Goal: Task Accomplishment & Management: Manage account settings

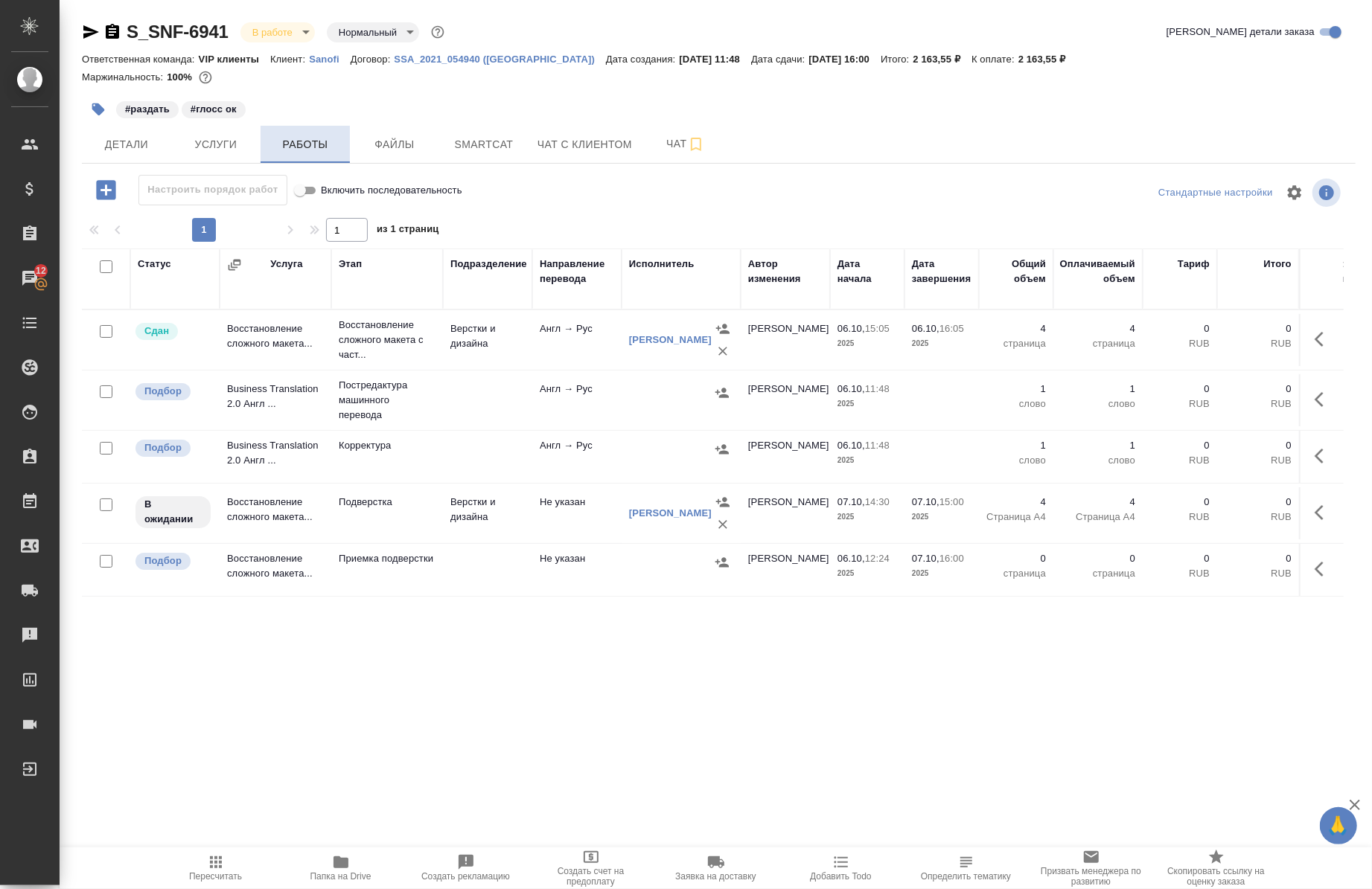
scroll to position [4, 0]
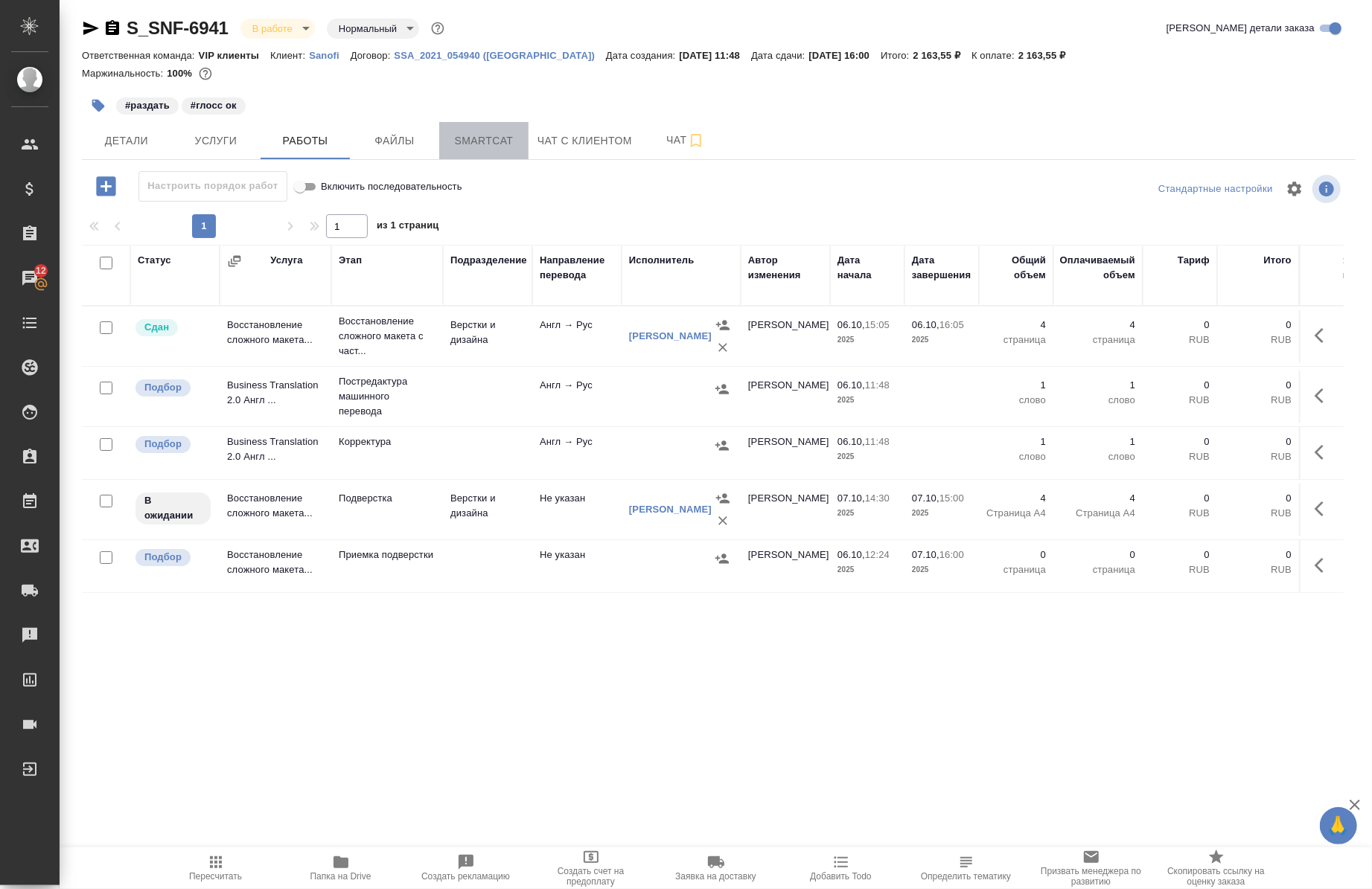
click at [499, 142] on span "Smartcat" at bounding box center [483, 141] width 71 height 18
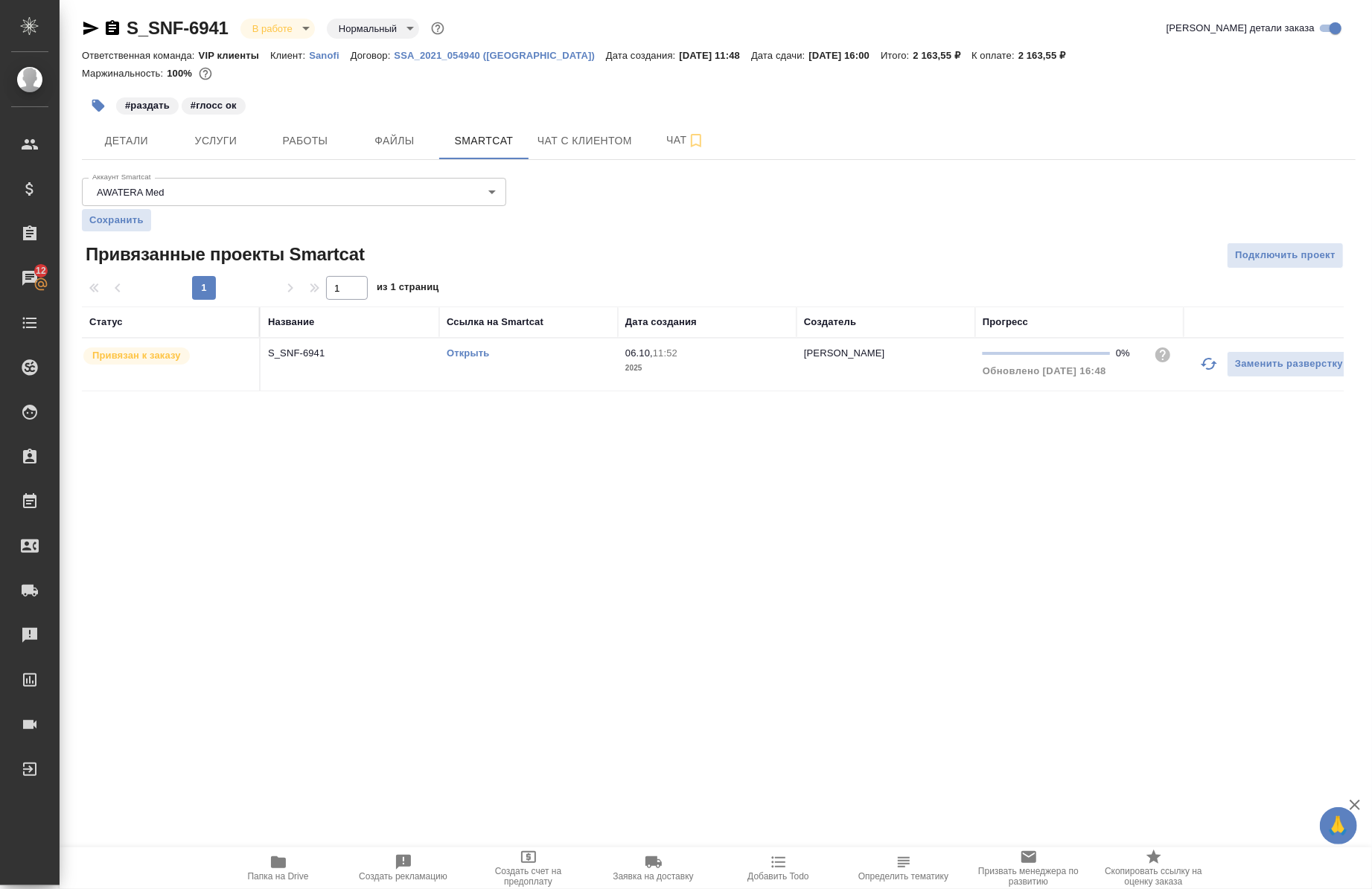
click at [465, 355] on link "Открыть" at bounding box center [467, 353] width 42 height 11
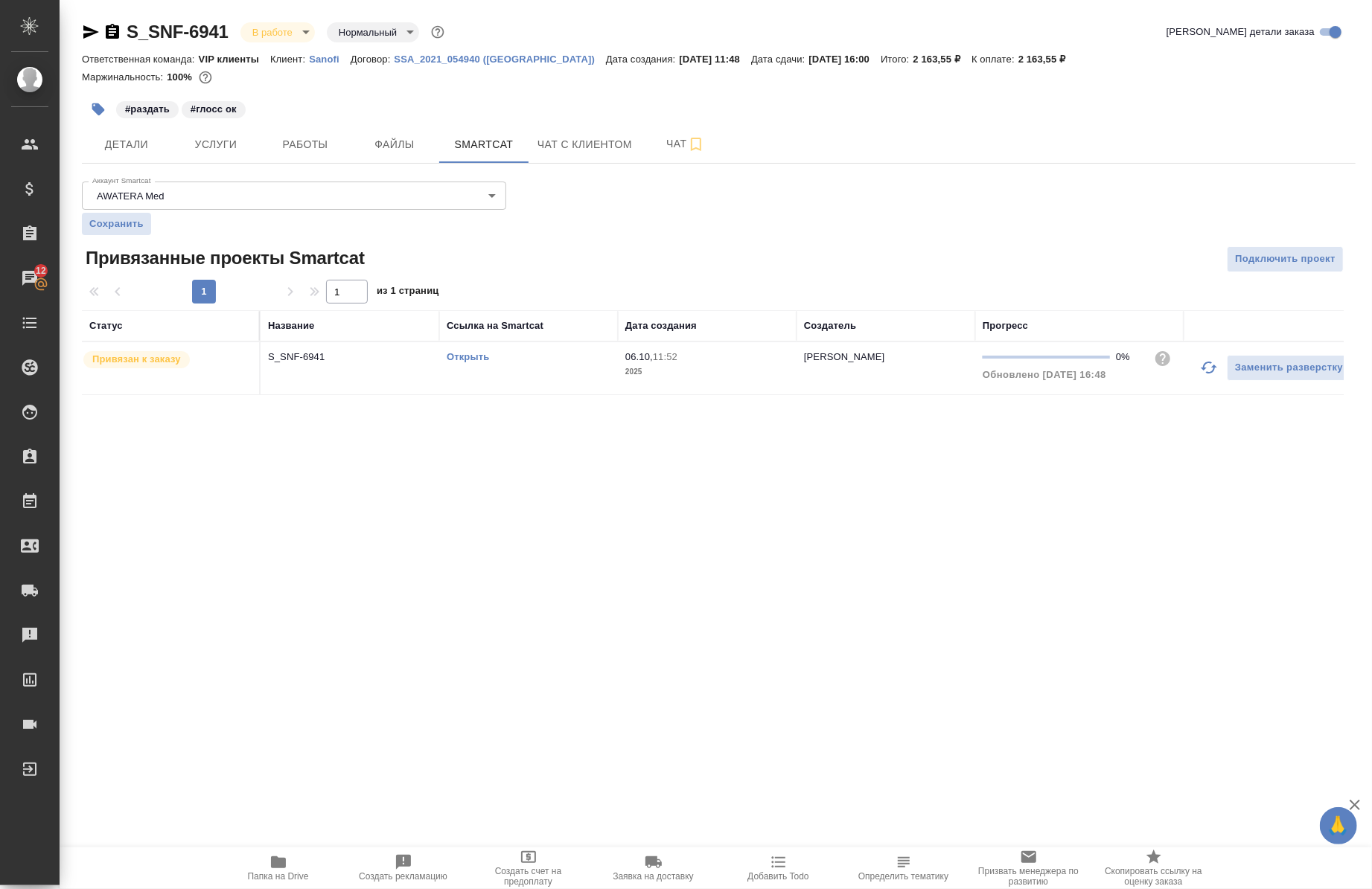
click at [472, 351] on div "Открыть" at bounding box center [528, 357] width 164 height 15
click at [325, 153] on button "Работы" at bounding box center [305, 144] width 89 height 38
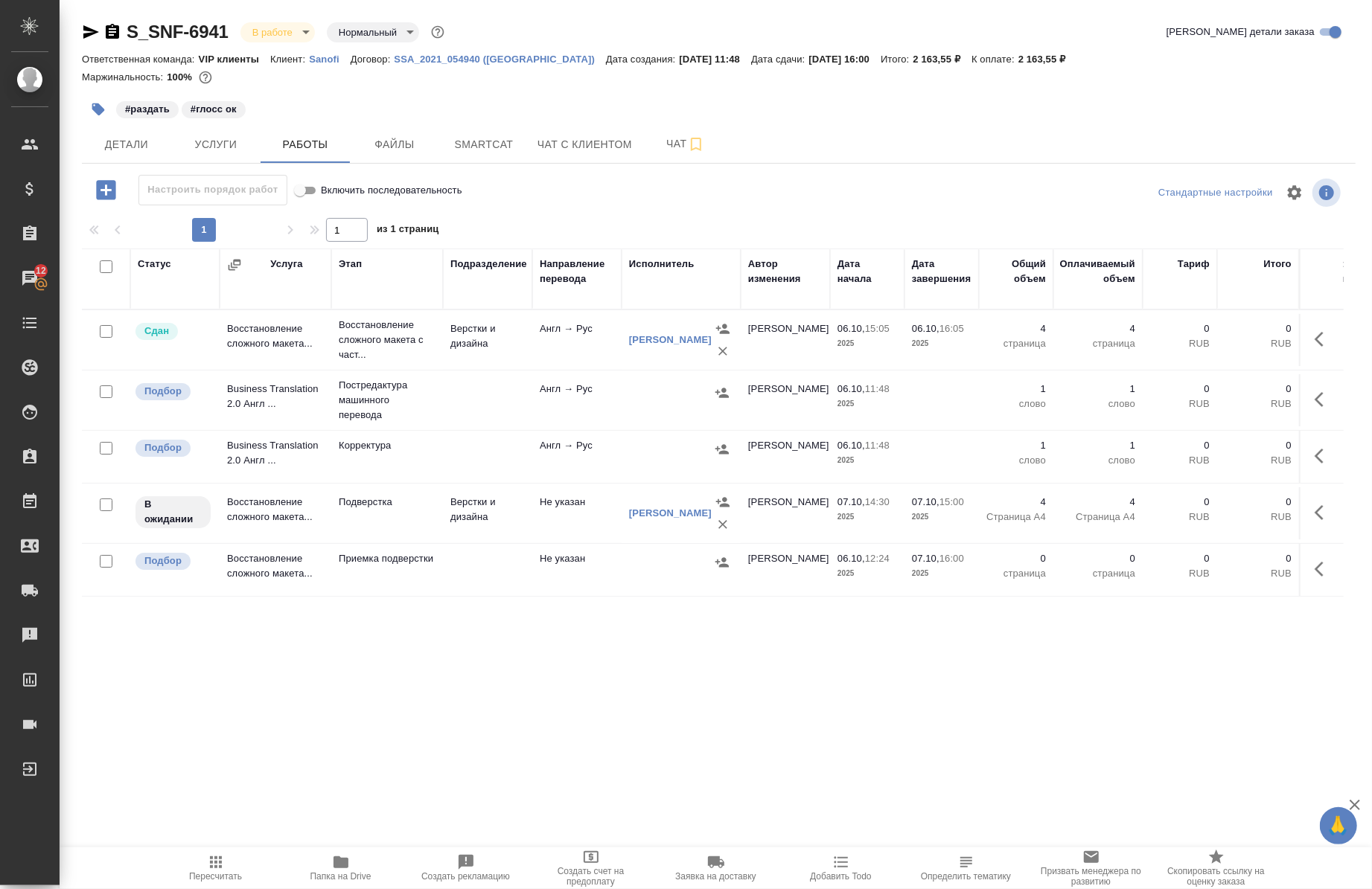
click at [1314, 398] on icon "button" at bounding box center [1323, 399] width 18 height 18
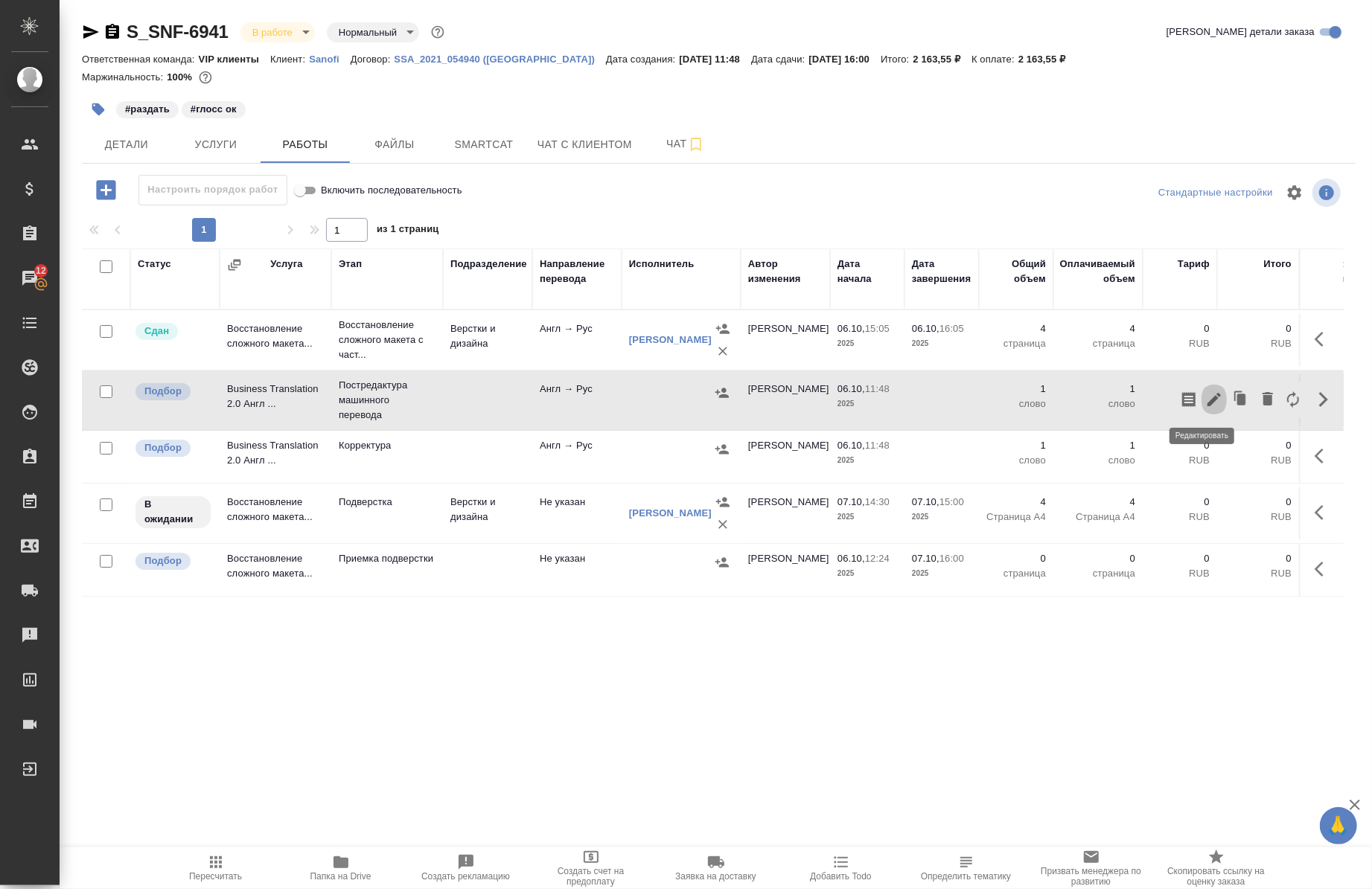
click at [1209, 405] on icon "button" at bounding box center [1214, 399] width 18 height 18
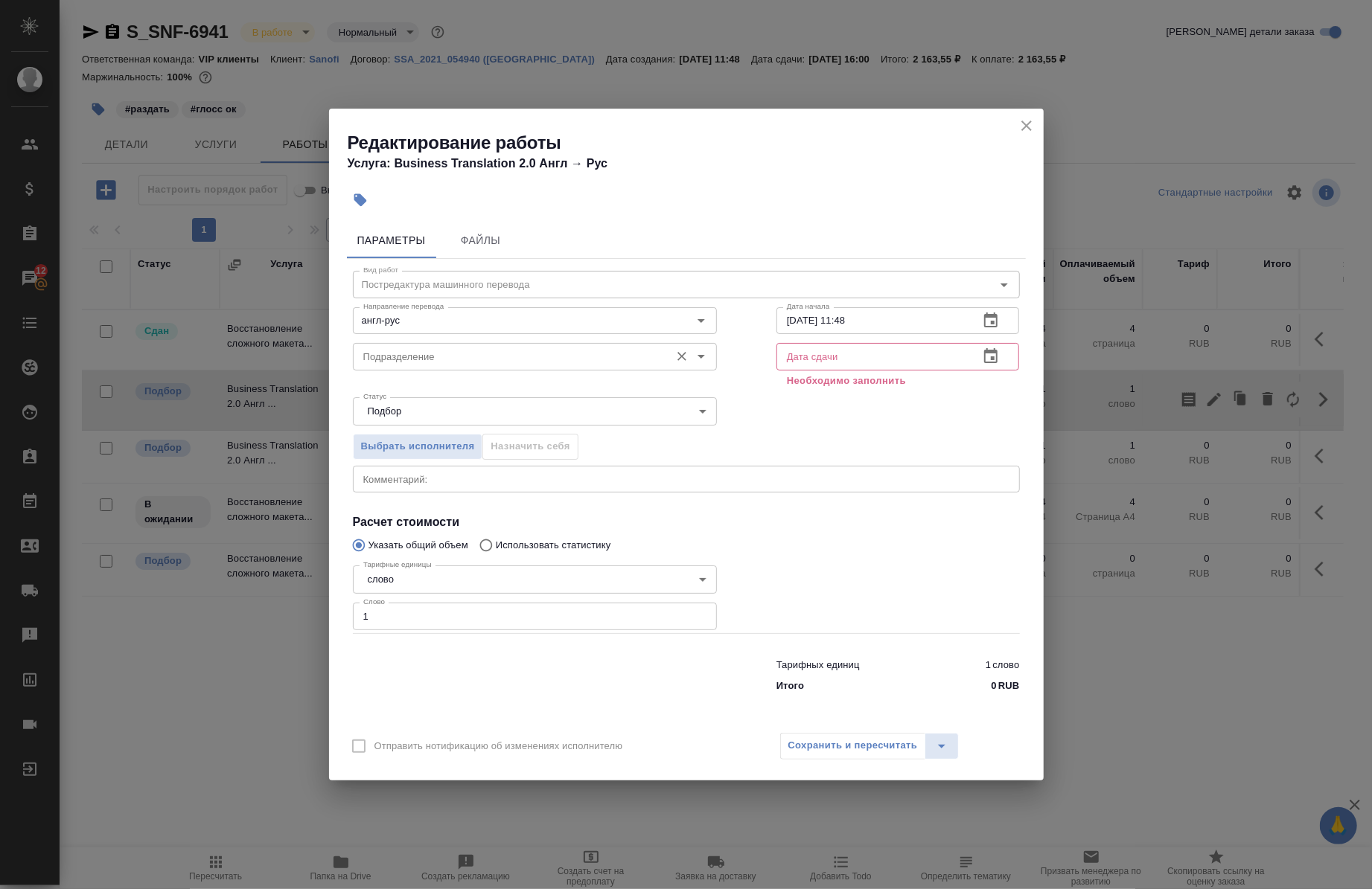
click at [474, 368] on div "Подразделение" at bounding box center [535, 357] width 364 height 27
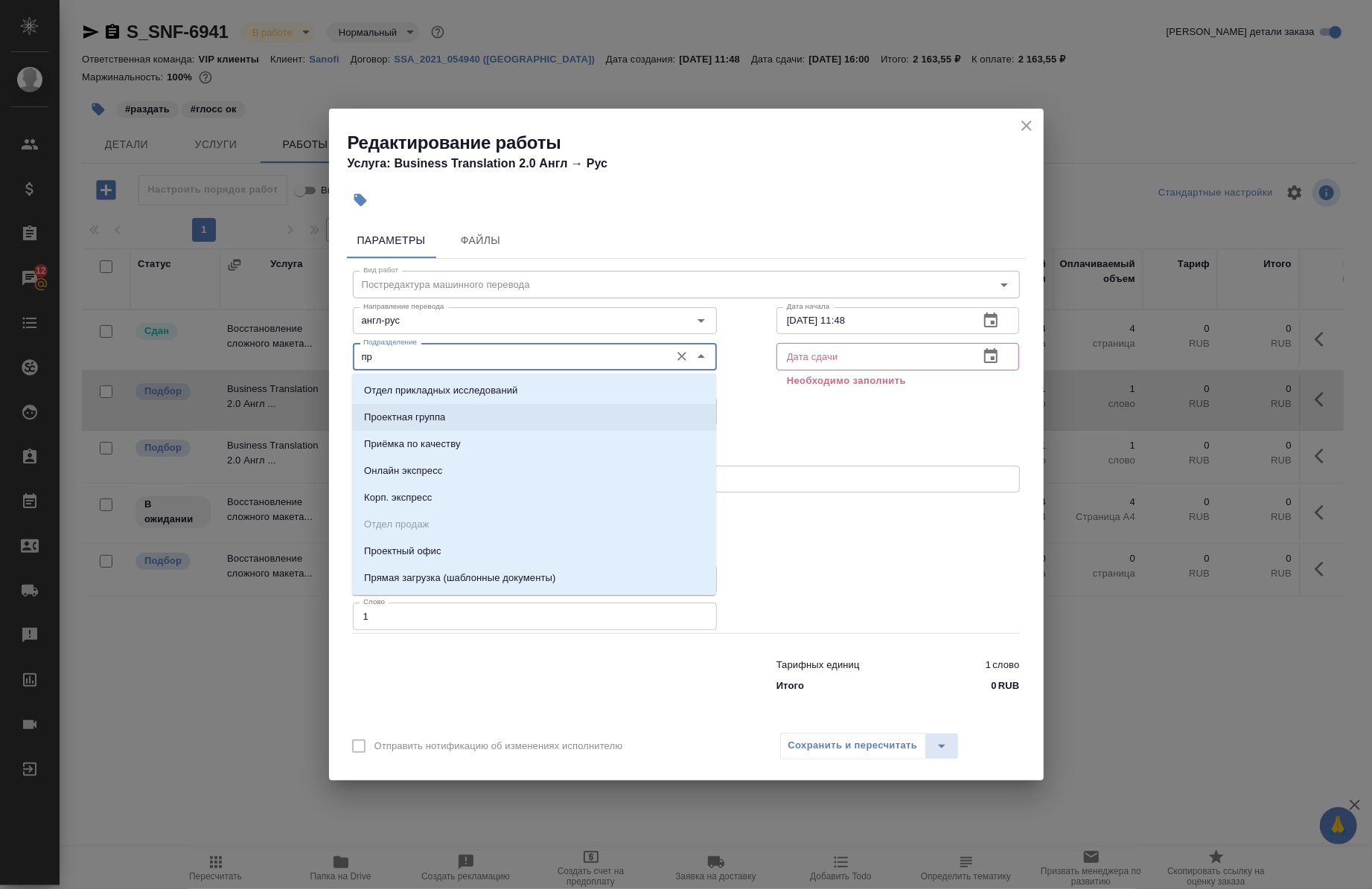
type input "п"
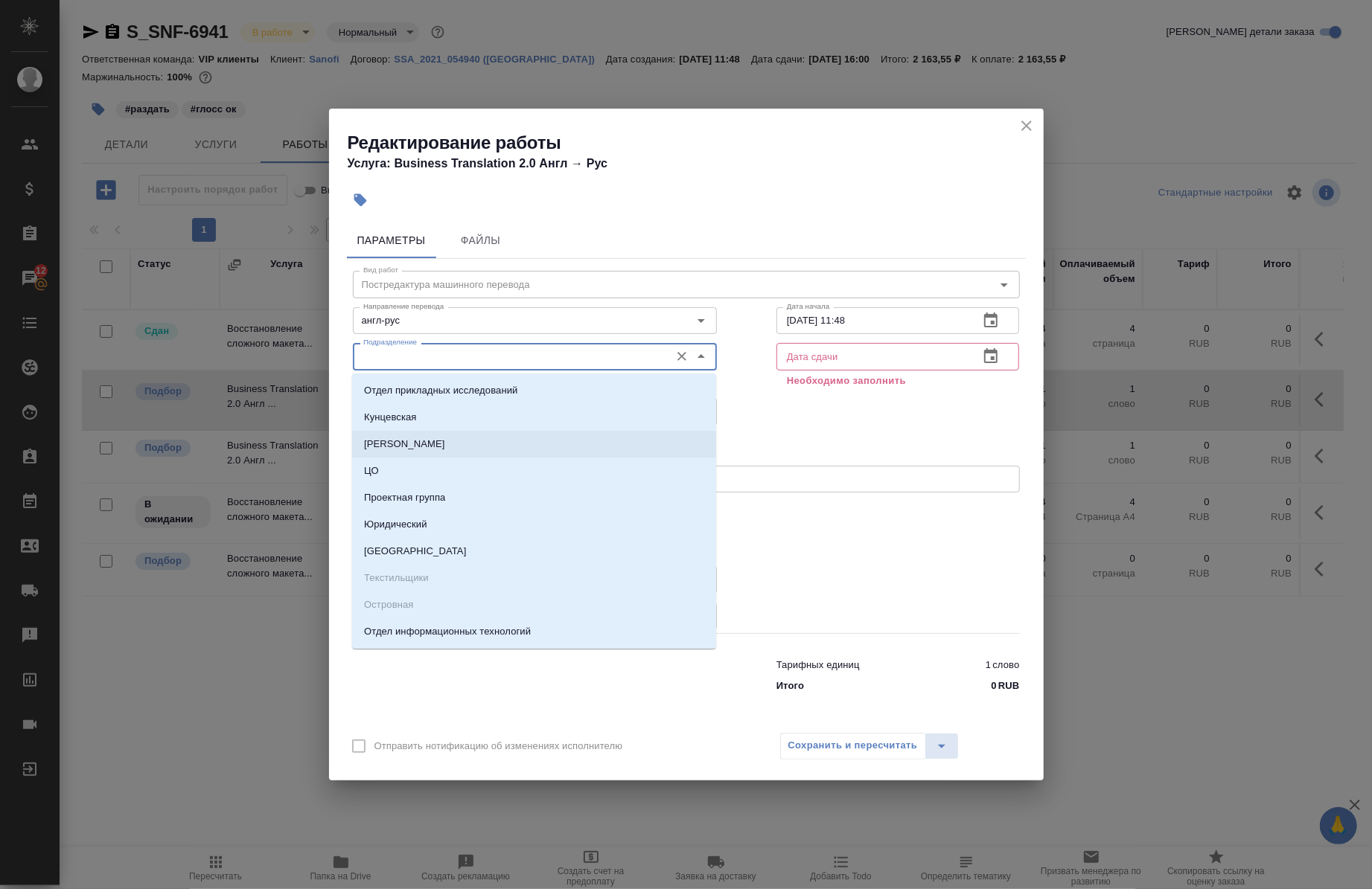
click at [770, 429] on div "Выбрать исполнителя Назначить себя" at bounding box center [686, 444] width 726 height 91
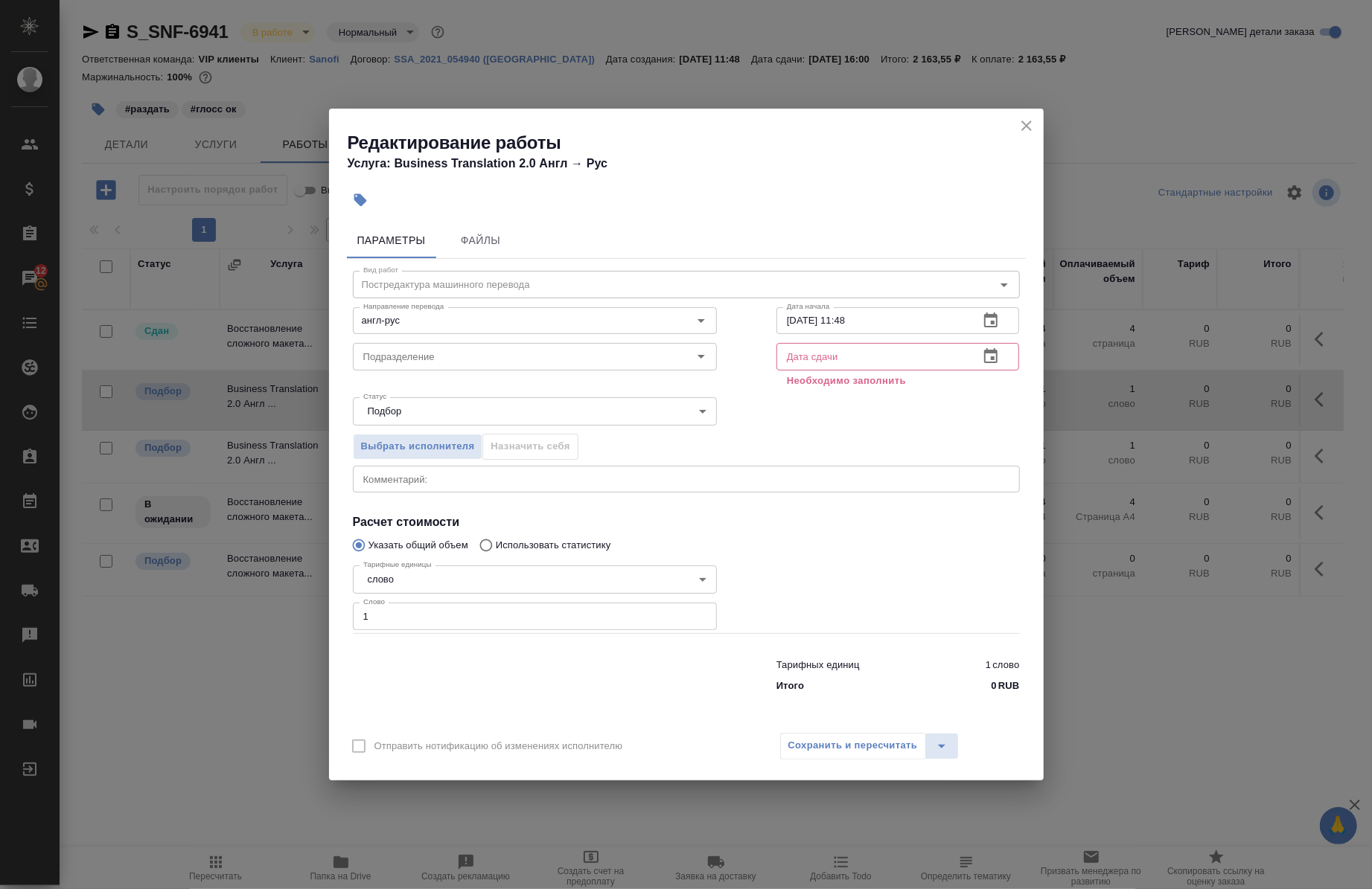
click at [435, 625] on input "1" at bounding box center [535, 617] width 364 height 27
click at [456, 613] on input "723" at bounding box center [535, 617] width 364 height 27
type input "7"
click at [384, 482] on textarea at bounding box center [686, 479] width 646 height 11
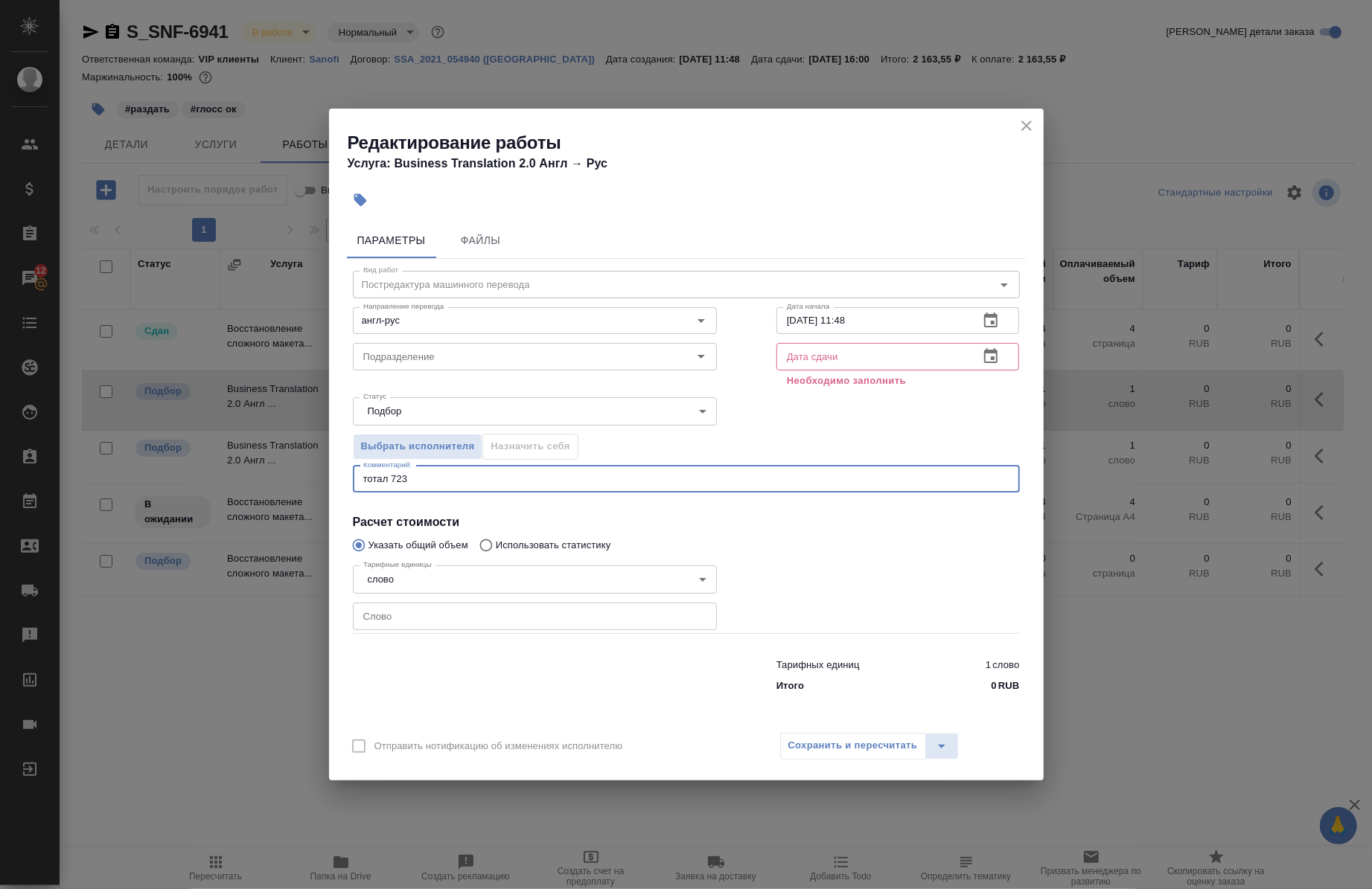
type textarea "тотал 723"
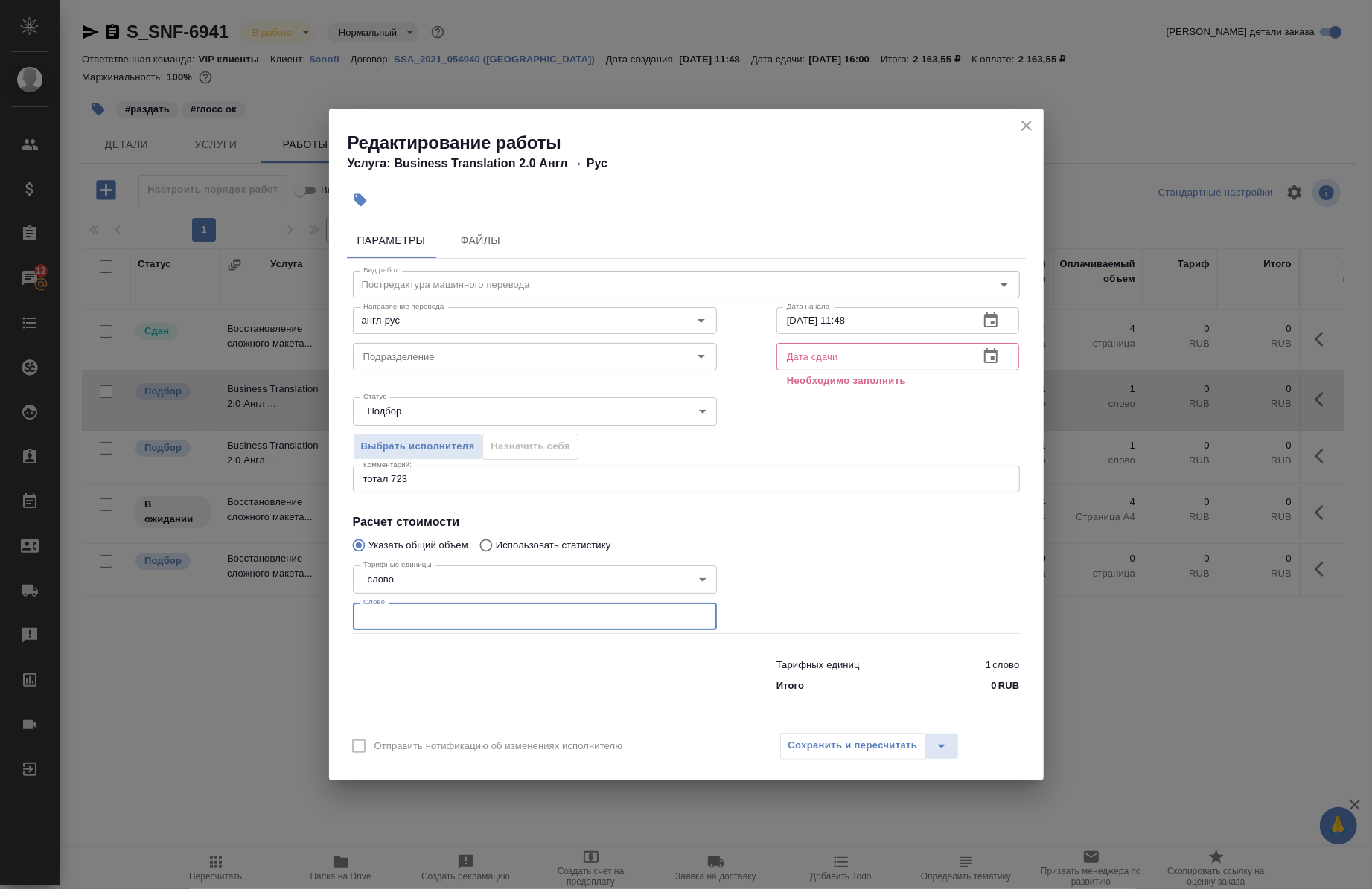
drag, startPoint x: 442, startPoint y: 464, endPoint x: 422, endPoint y: 606, distance: 143.4
click at [422, 606] on input "number" at bounding box center [535, 617] width 364 height 27
paste input "311.7"
type input "311.7"
click at [857, 361] on input "text" at bounding box center [872, 357] width 191 height 27
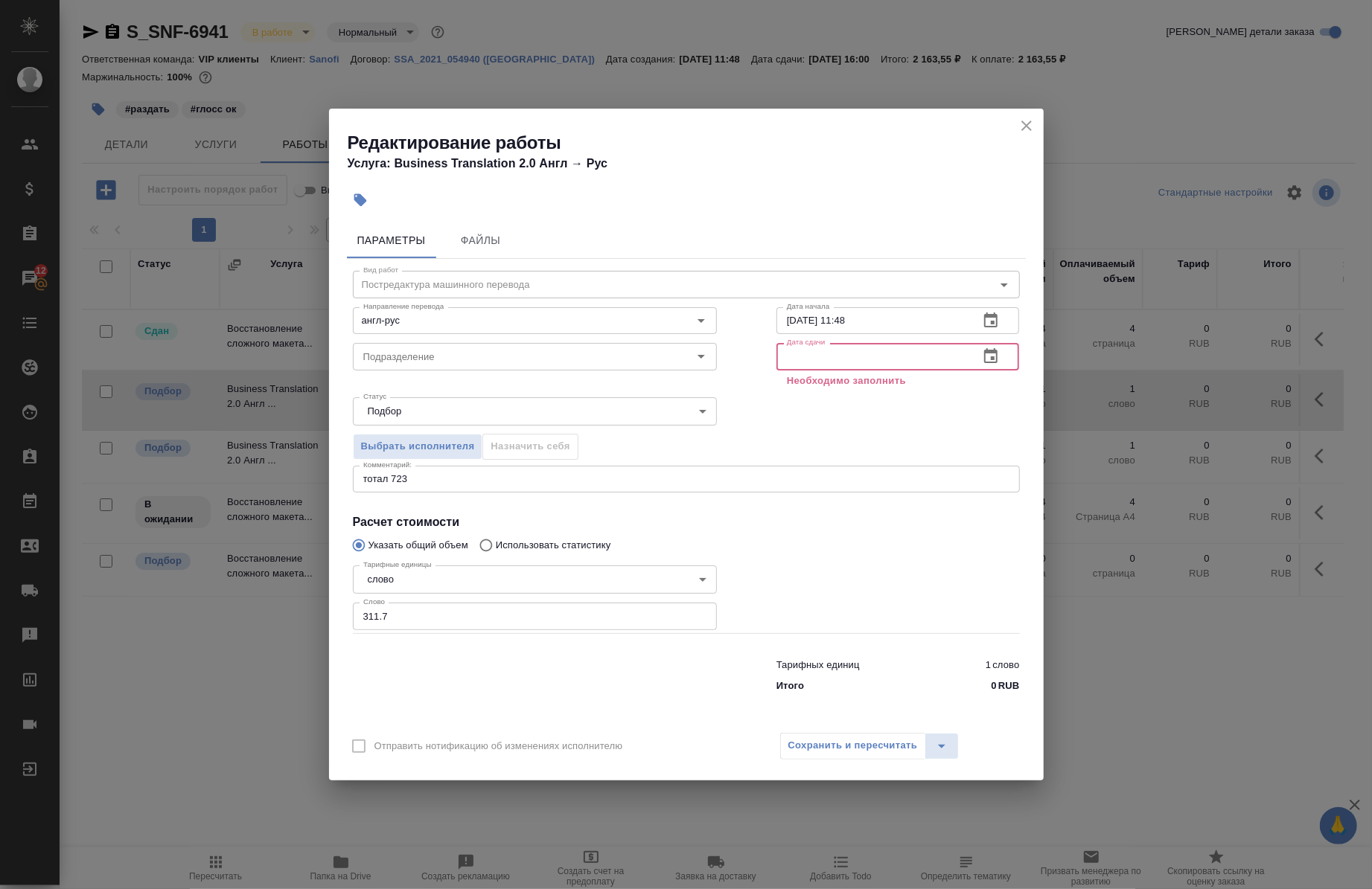
click at [885, 339] on div "Дата сдачи Дата сдачи Необходимо заполнить" at bounding box center [898, 364] width 303 height 113
click at [878, 325] on input "[DATE] 11:48" at bounding box center [872, 321] width 191 height 27
type input "[DATE] 18:00"
click at [859, 355] on input "text" at bounding box center [872, 357] width 191 height 27
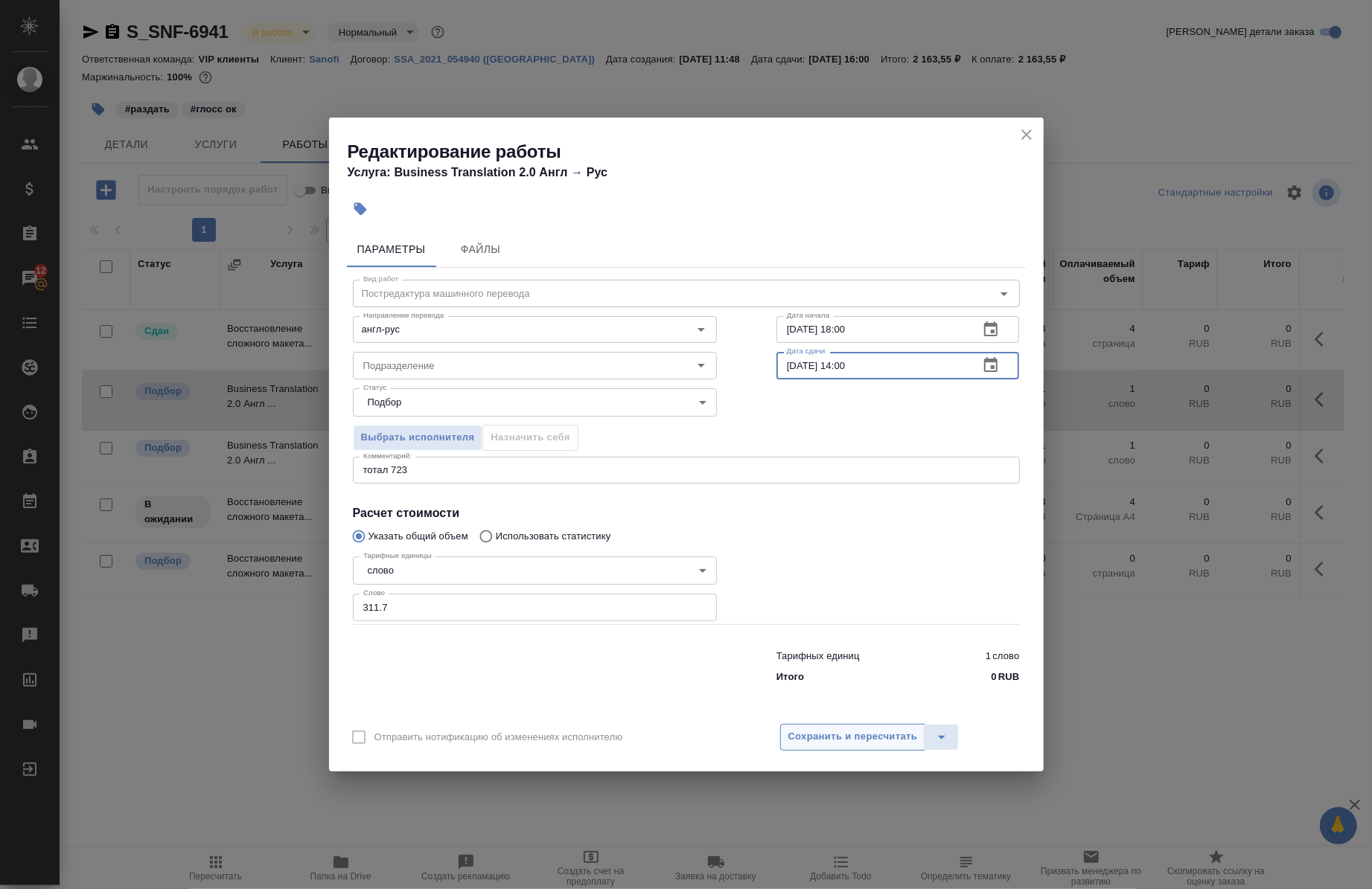
type input "[DATE] 14:00"
click at [819, 727] on button "Сохранить и пересчитать" at bounding box center [853, 738] width 146 height 27
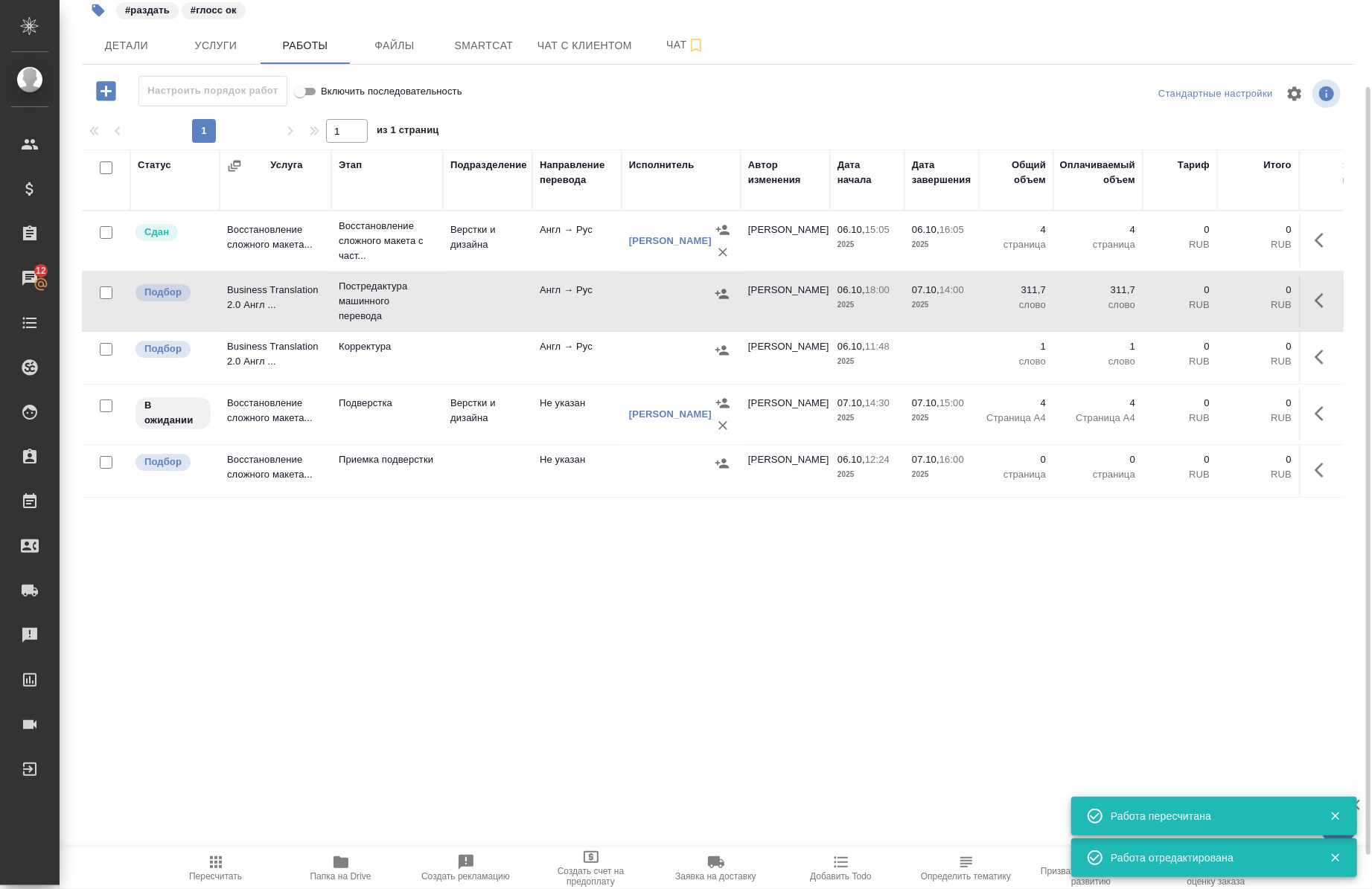
scroll to position [100, 0]
click at [720, 291] on icon "button" at bounding box center [722, 293] width 15 height 15
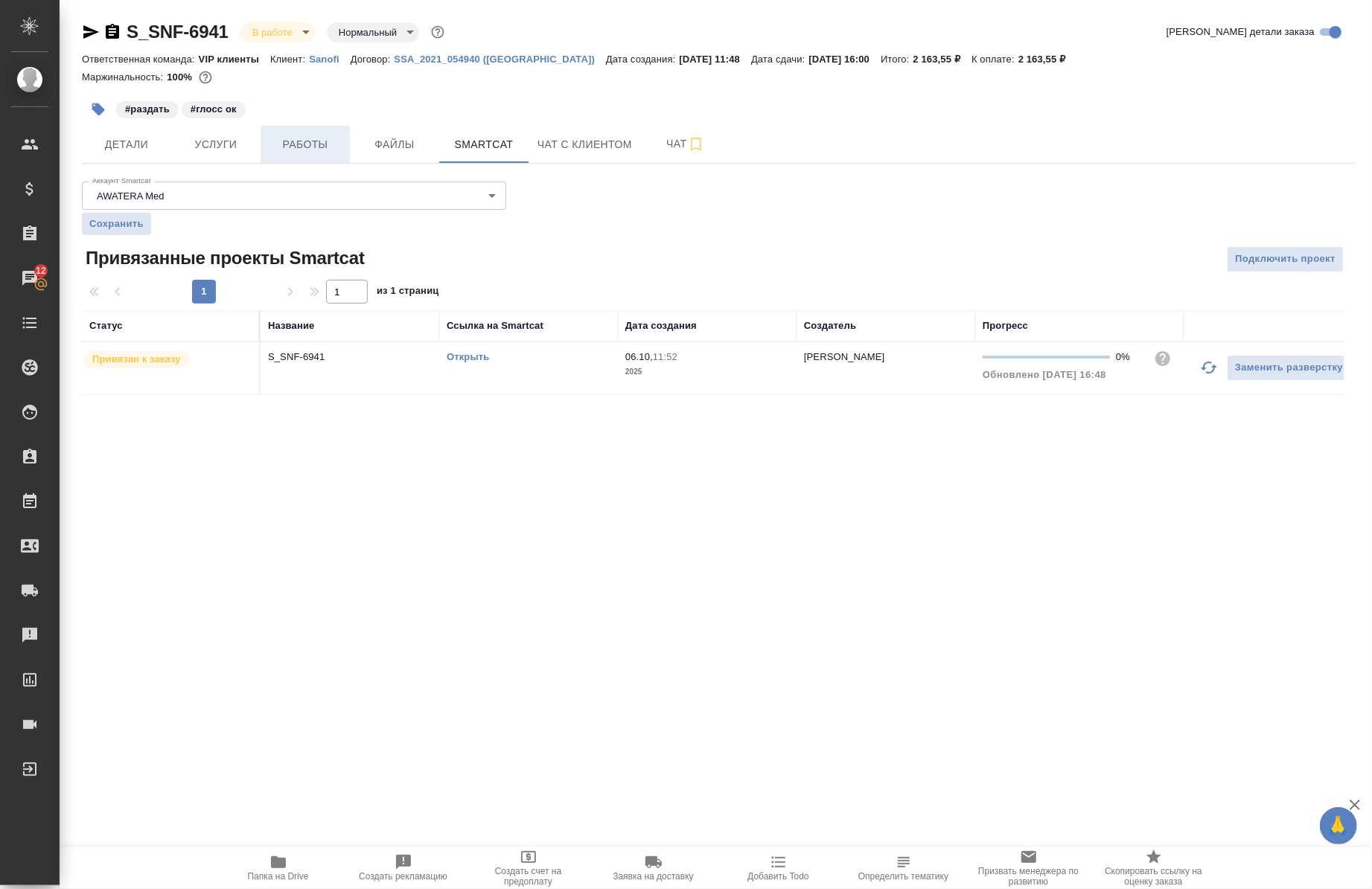
click at [322, 147] on span "Работы" at bounding box center [304, 145] width 71 height 18
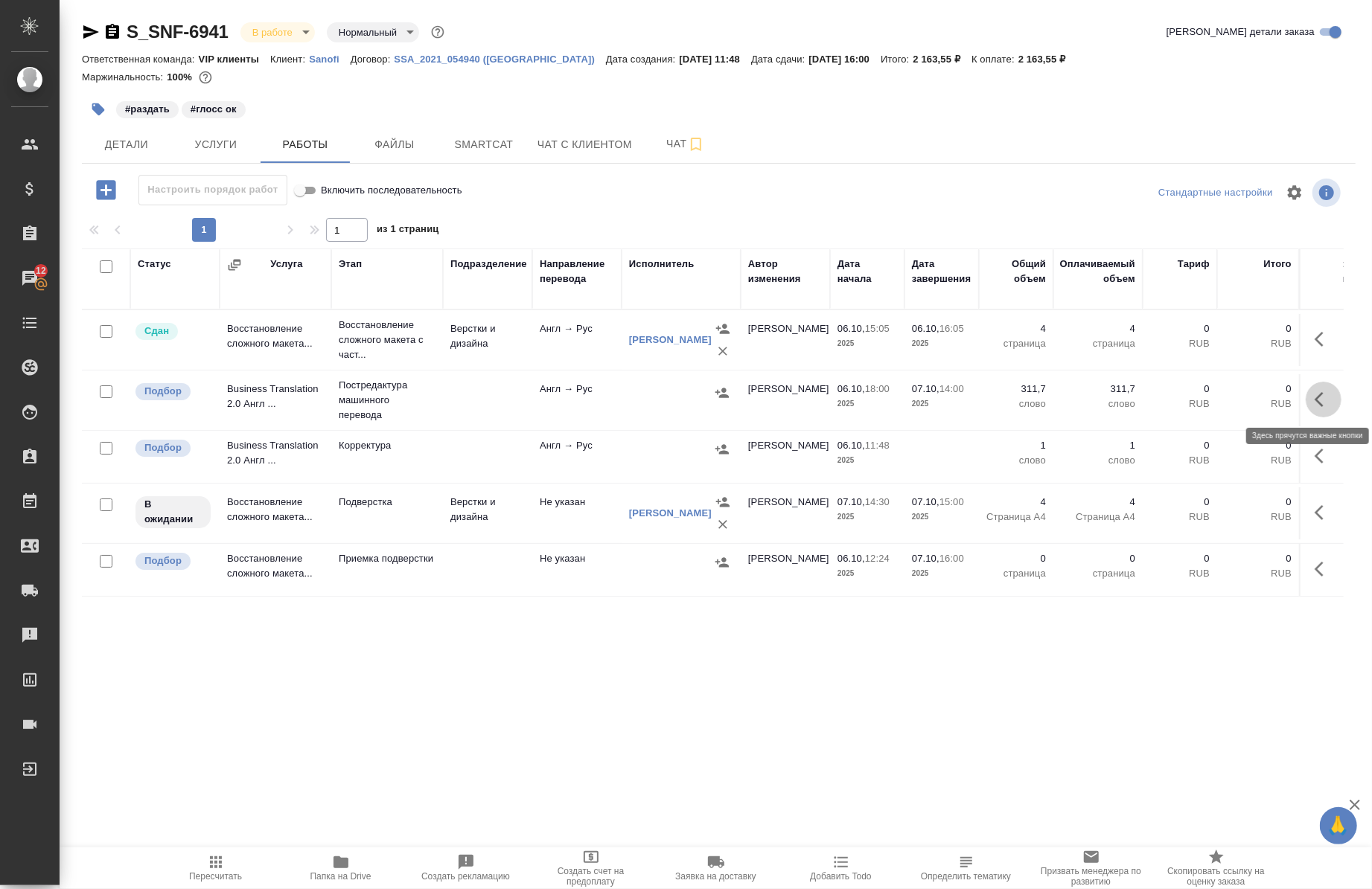
click at [1314, 399] on icon "button" at bounding box center [1323, 399] width 18 height 18
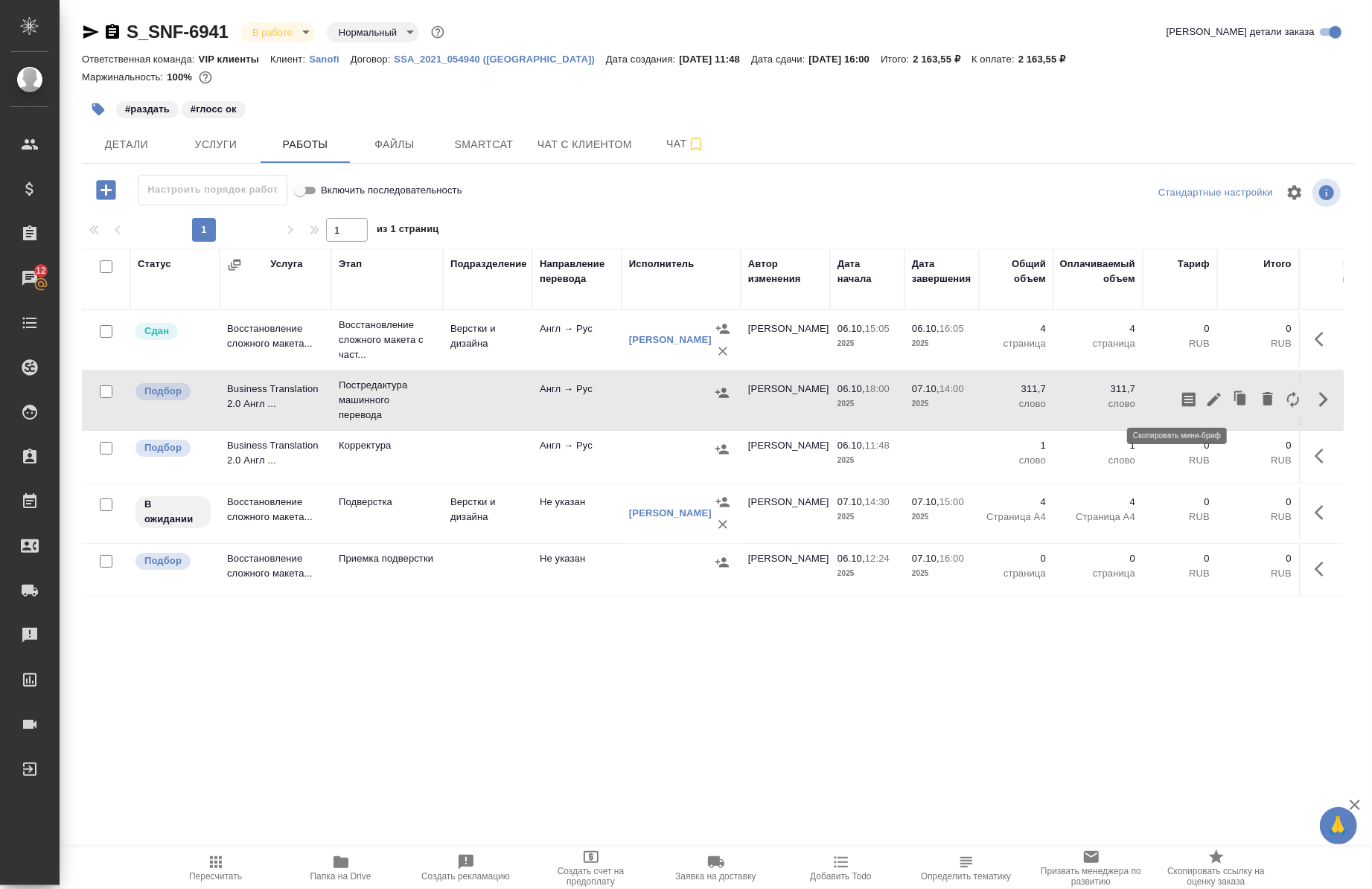
click at [1181, 399] on icon "button" at bounding box center [1189, 399] width 18 height 18
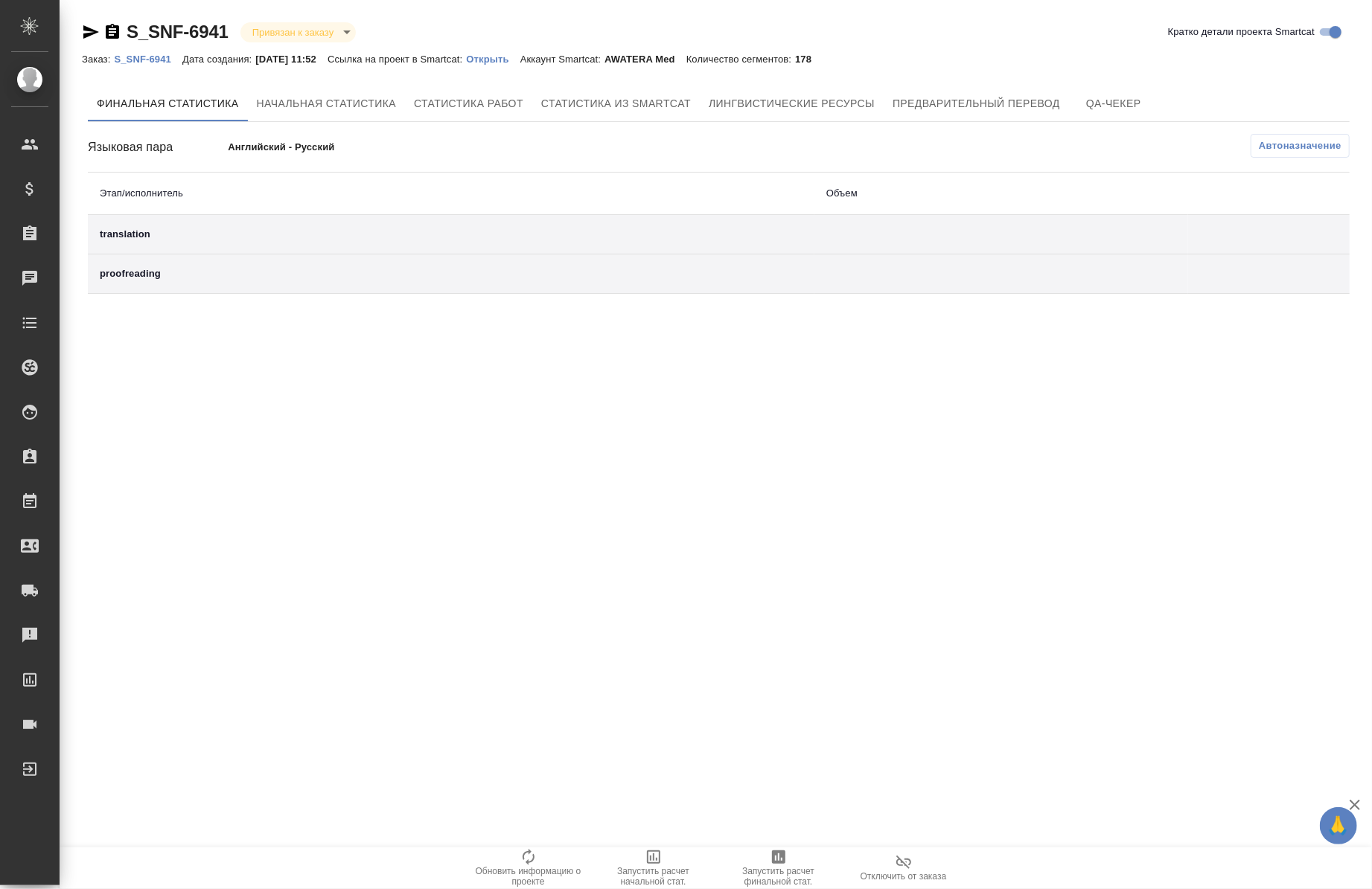
click at [514, 55] on p "Открыть" at bounding box center [492, 59] width 54 height 11
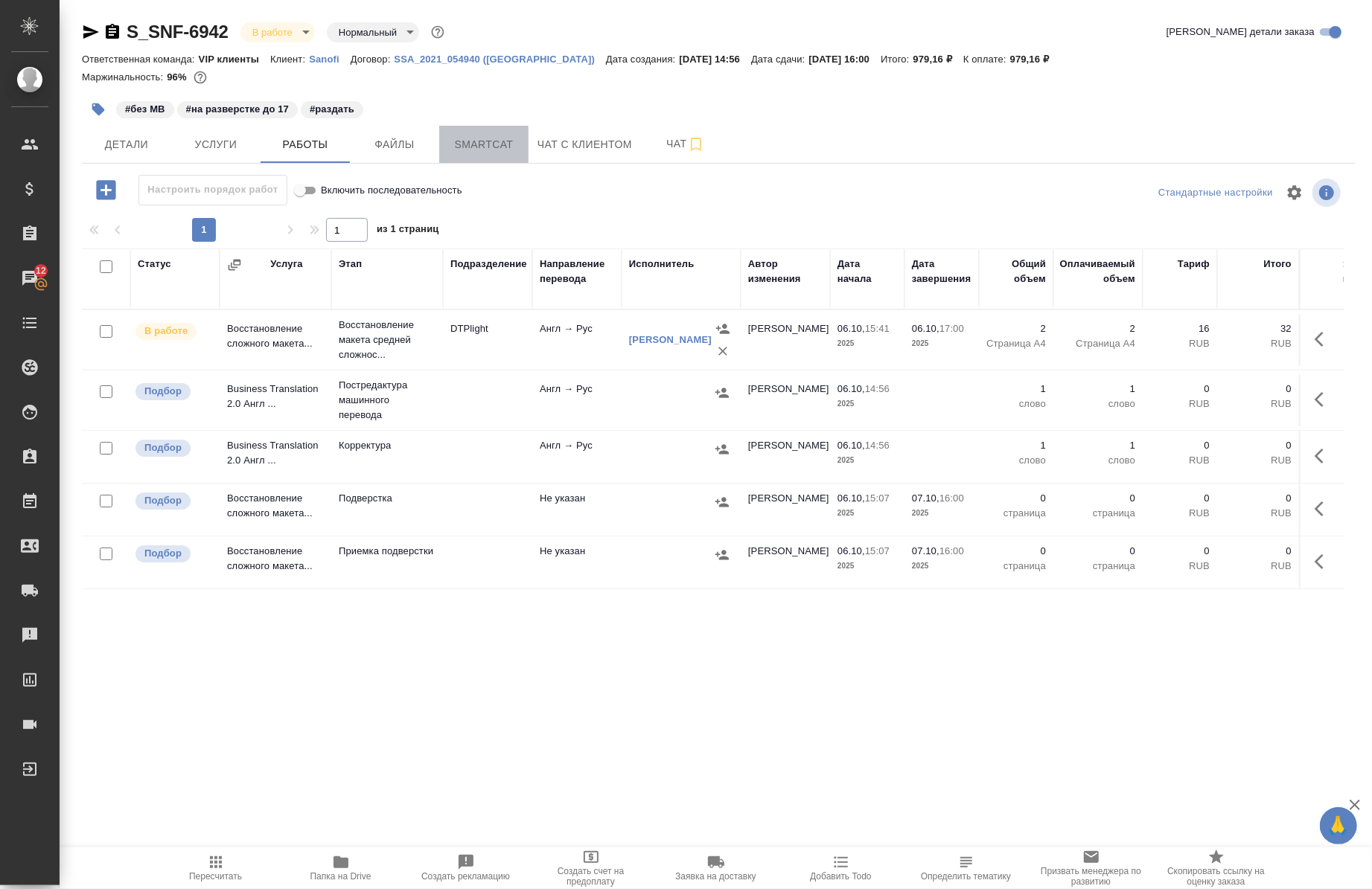
click at [483, 136] on span "Smartcat" at bounding box center [483, 145] width 71 height 18
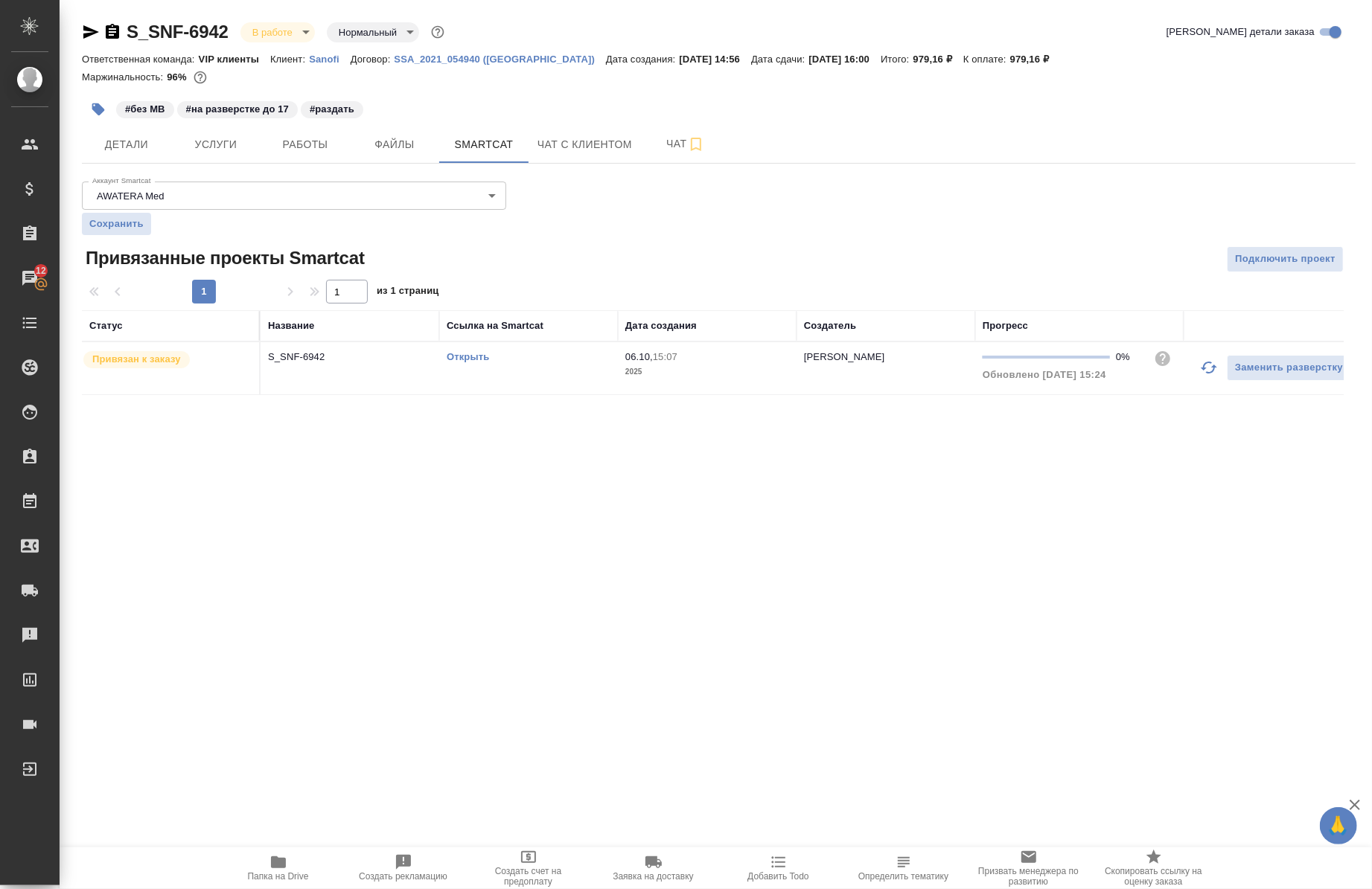
click at [476, 351] on div "Открыть" at bounding box center [528, 357] width 164 height 15
click at [203, 139] on span "Услуги" at bounding box center [215, 145] width 71 height 18
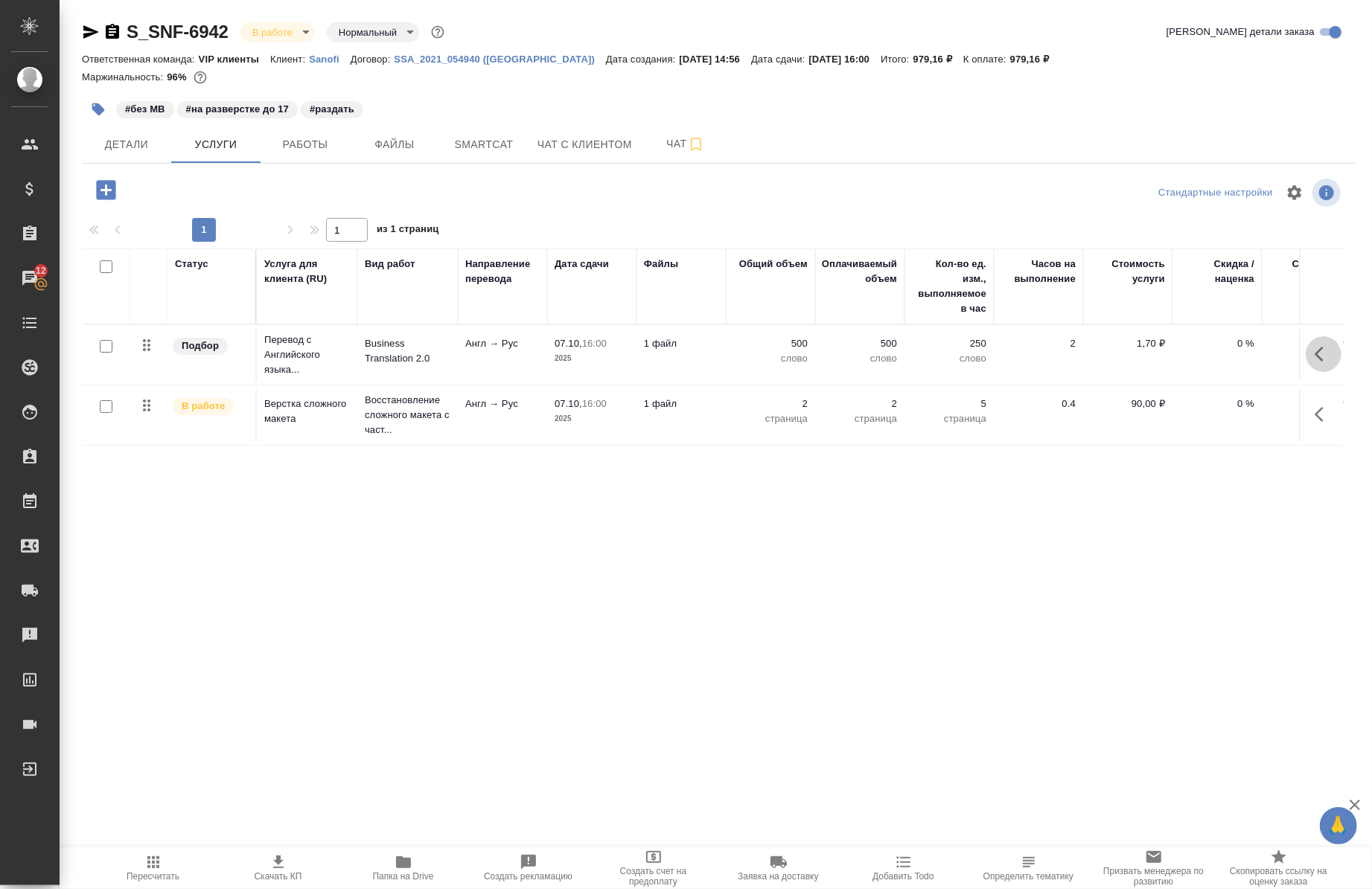
click at [1322, 362] on icon "button" at bounding box center [1323, 354] width 18 height 18
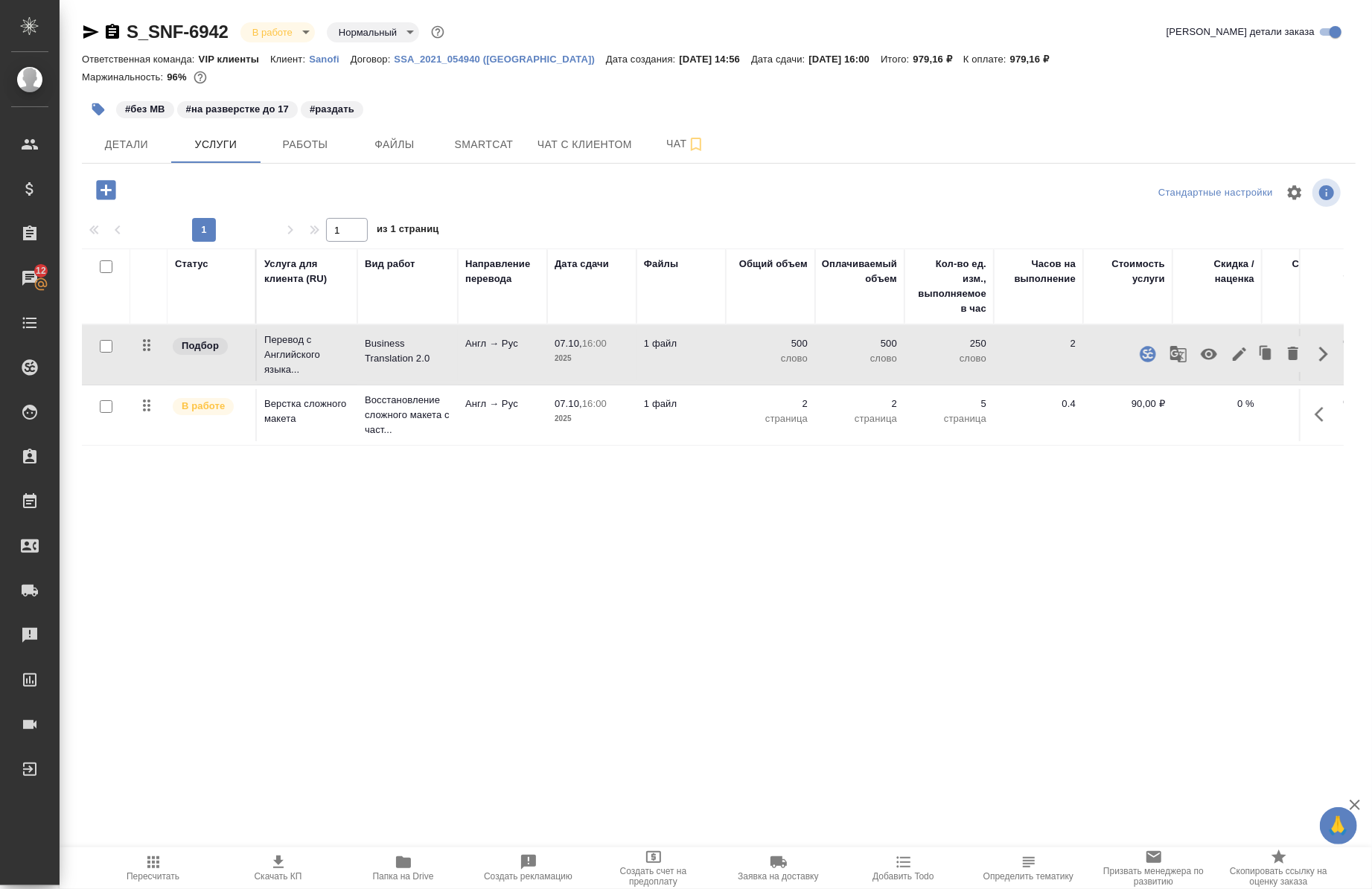
click at [1180, 363] on icon "button" at bounding box center [1179, 354] width 18 height 18
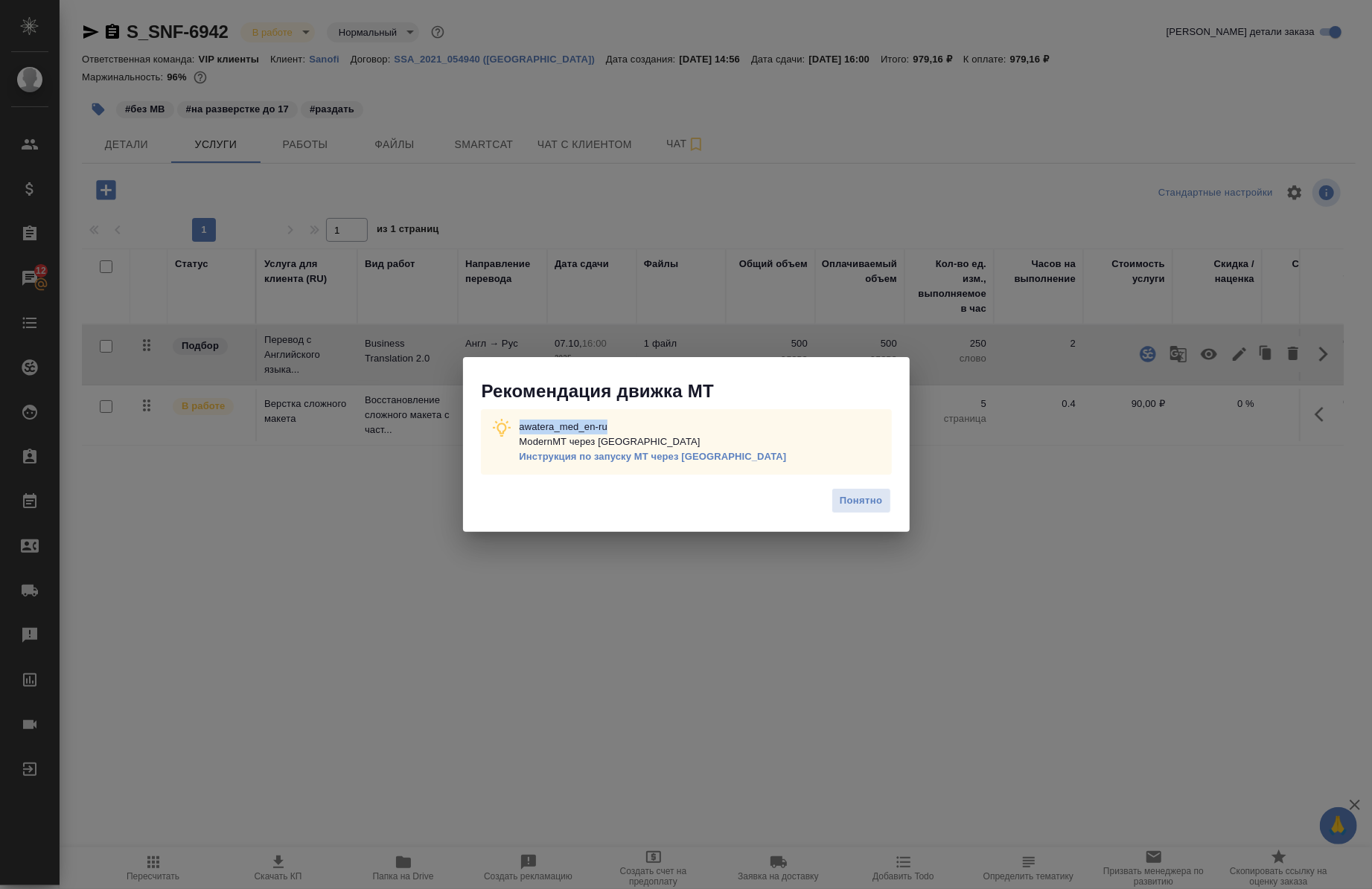
drag, startPoint x: 621, startPoint y: 419, endPoint x: 507, endPoint y: 426, distance: 114.2
click at [507, 426] on div "awatera_med_en-ru ModernMT через Теру Инструкция по запуску МТ через Теру" at bounding box center [686, 442] width 411 height 65
copy p "awatera_med_en-ru"
click at [881, 497] on button "Понятно" at bounding box center [861, 501] width 59 height 26
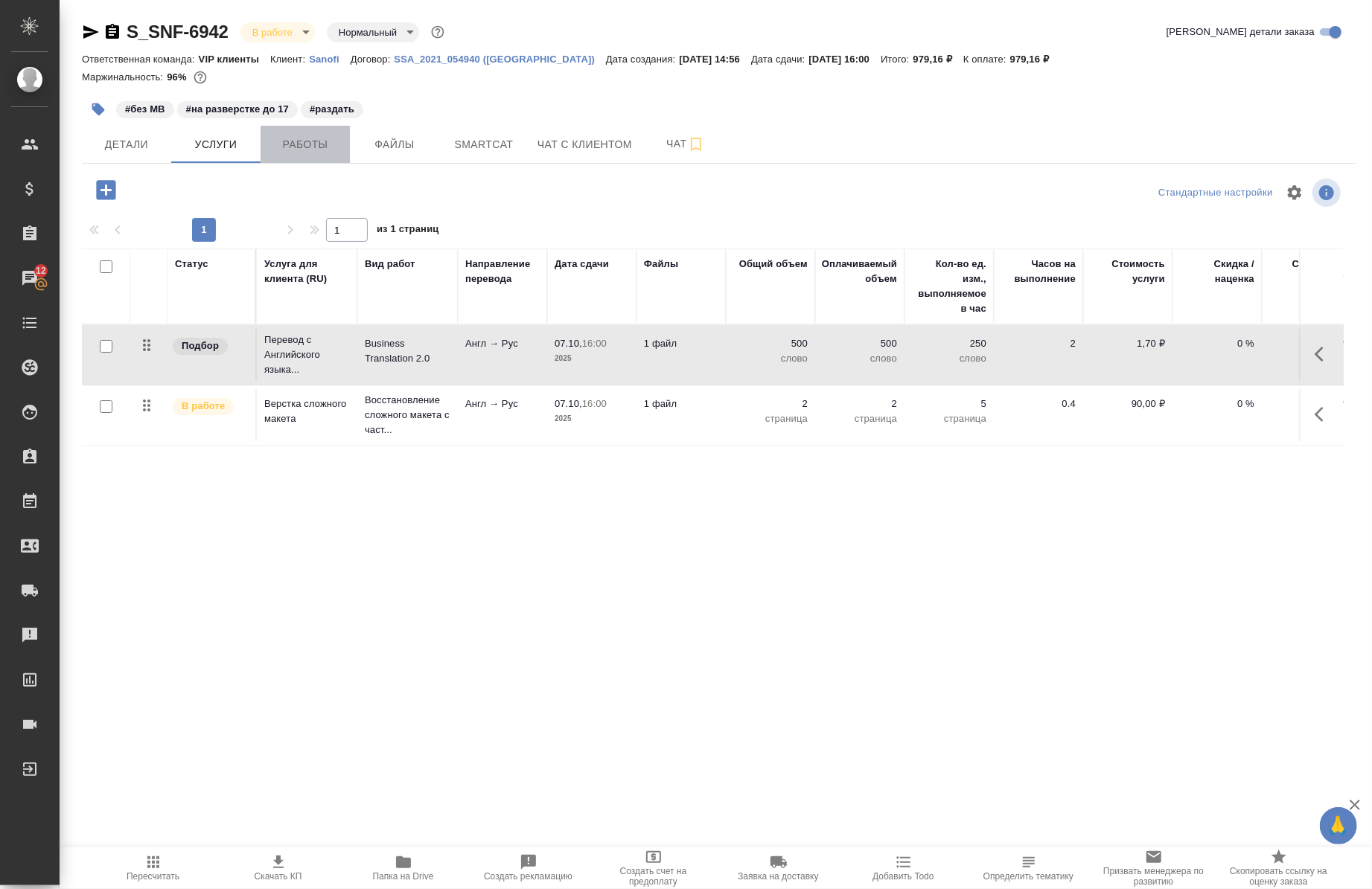
click at [305, 143] on span "Работы" at bounding box center [304, 145] width 71 height 18
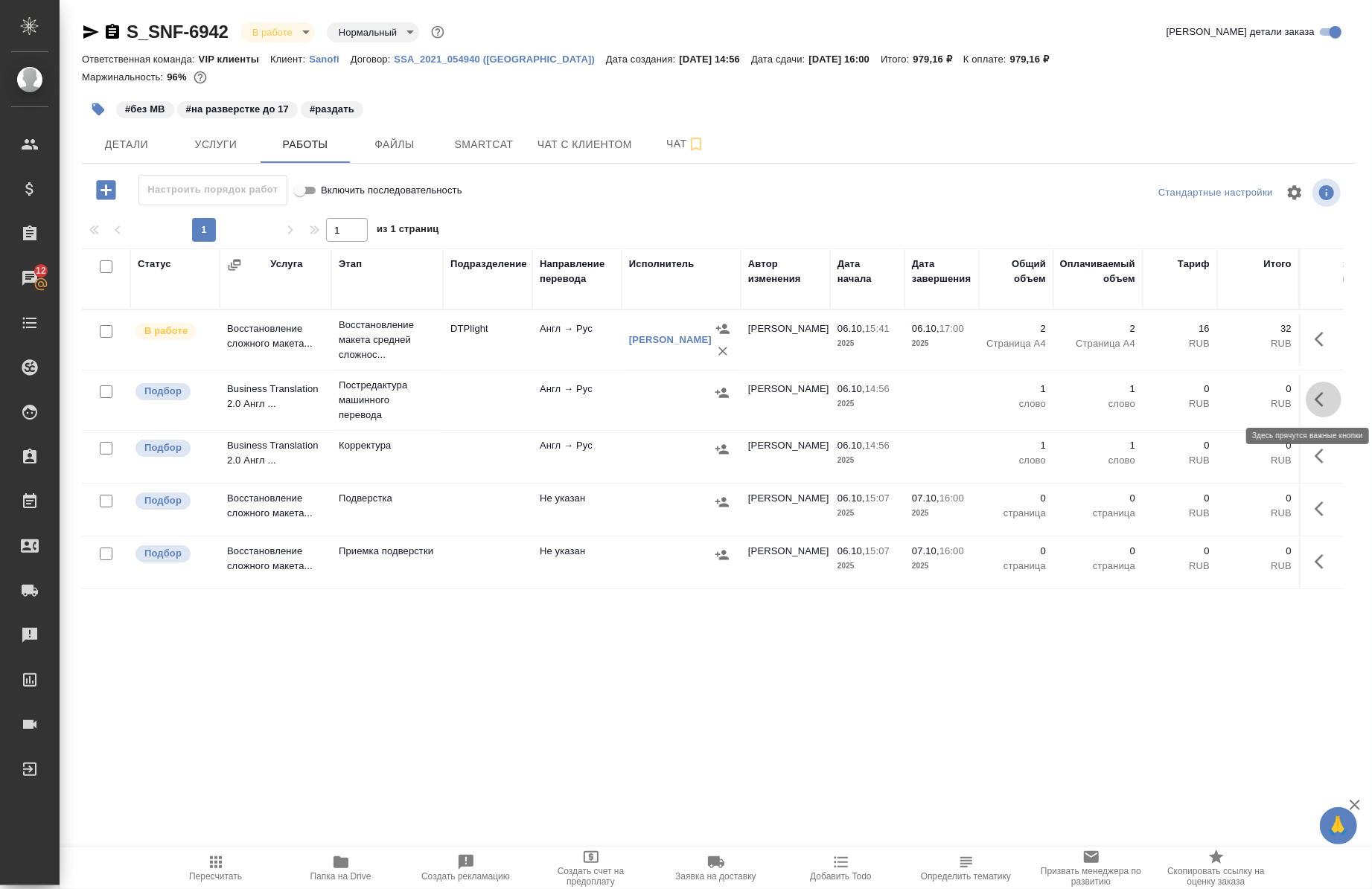
click at [1314, 405] on icon "button" at bounding box center [1323, 399] width 18 height 18
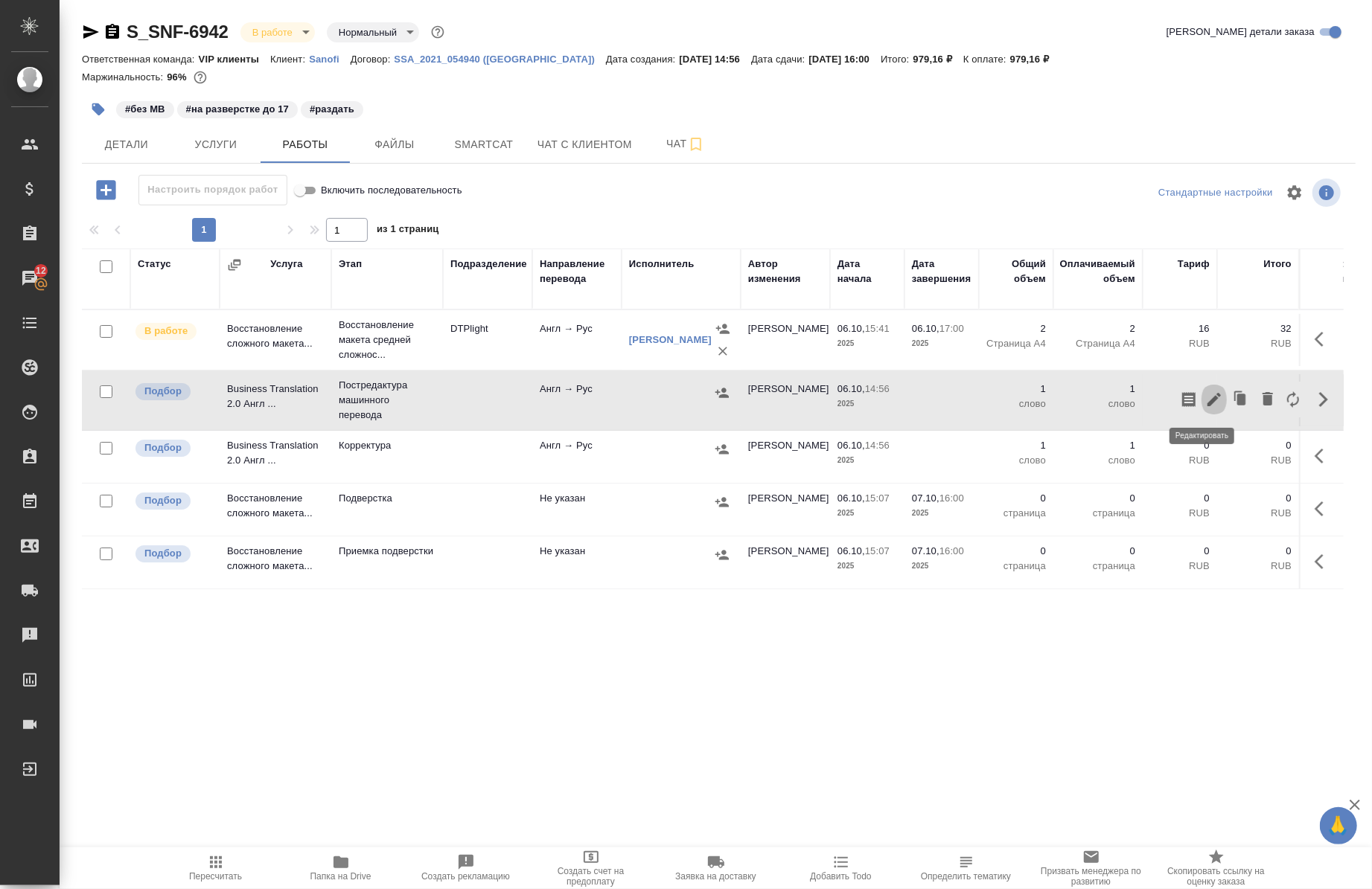
click at [1207, 399] on icon "button" at bounding box center [1214, 399] width 18 height 18
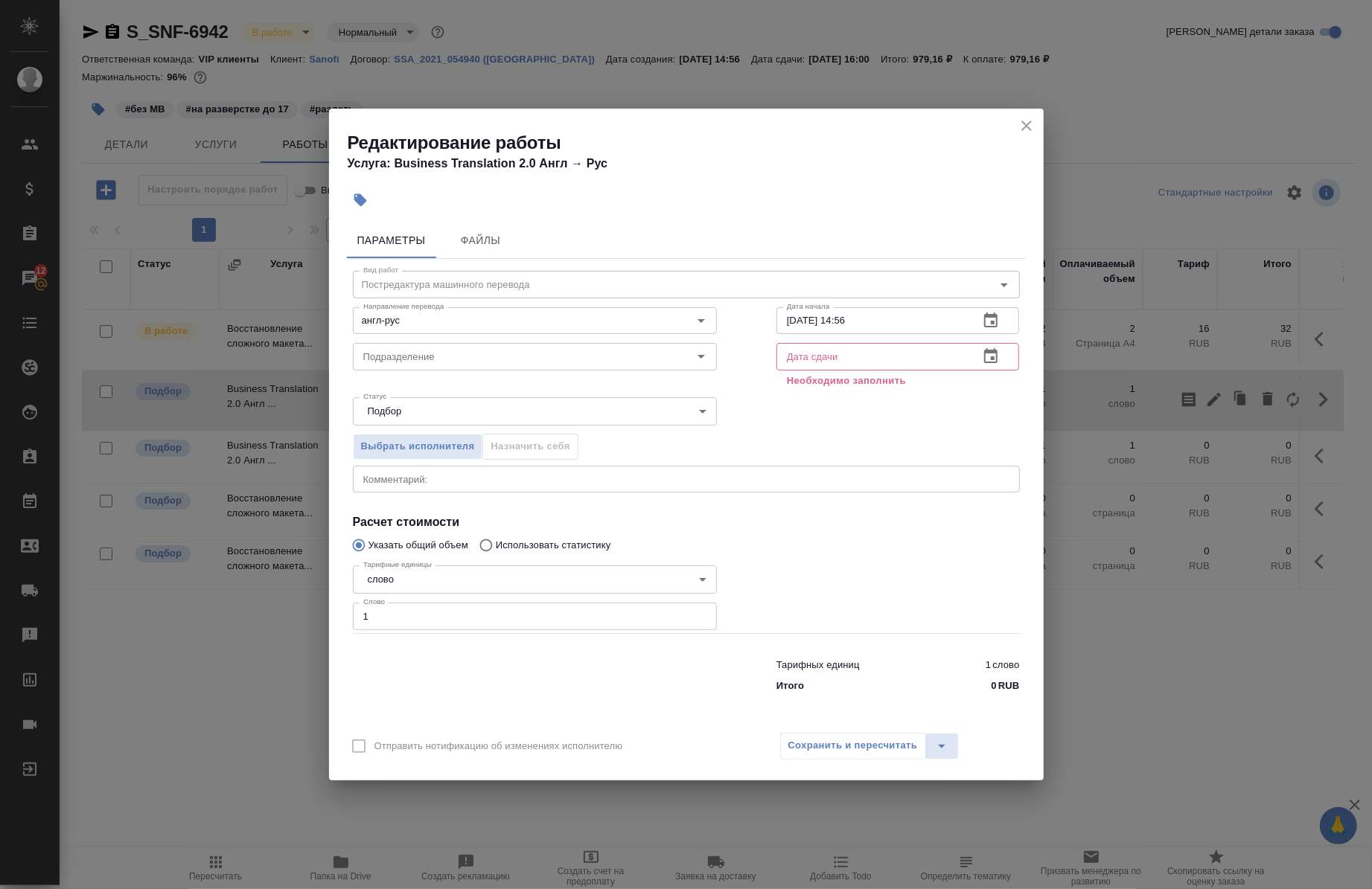
click at [440, 624] on input "1" at bounding box center [535, 617] width 364 height 27
type input "190"
click at [482, 472] on div "x Комментарий:" at bounding box center [686, 479] width 667 height 27
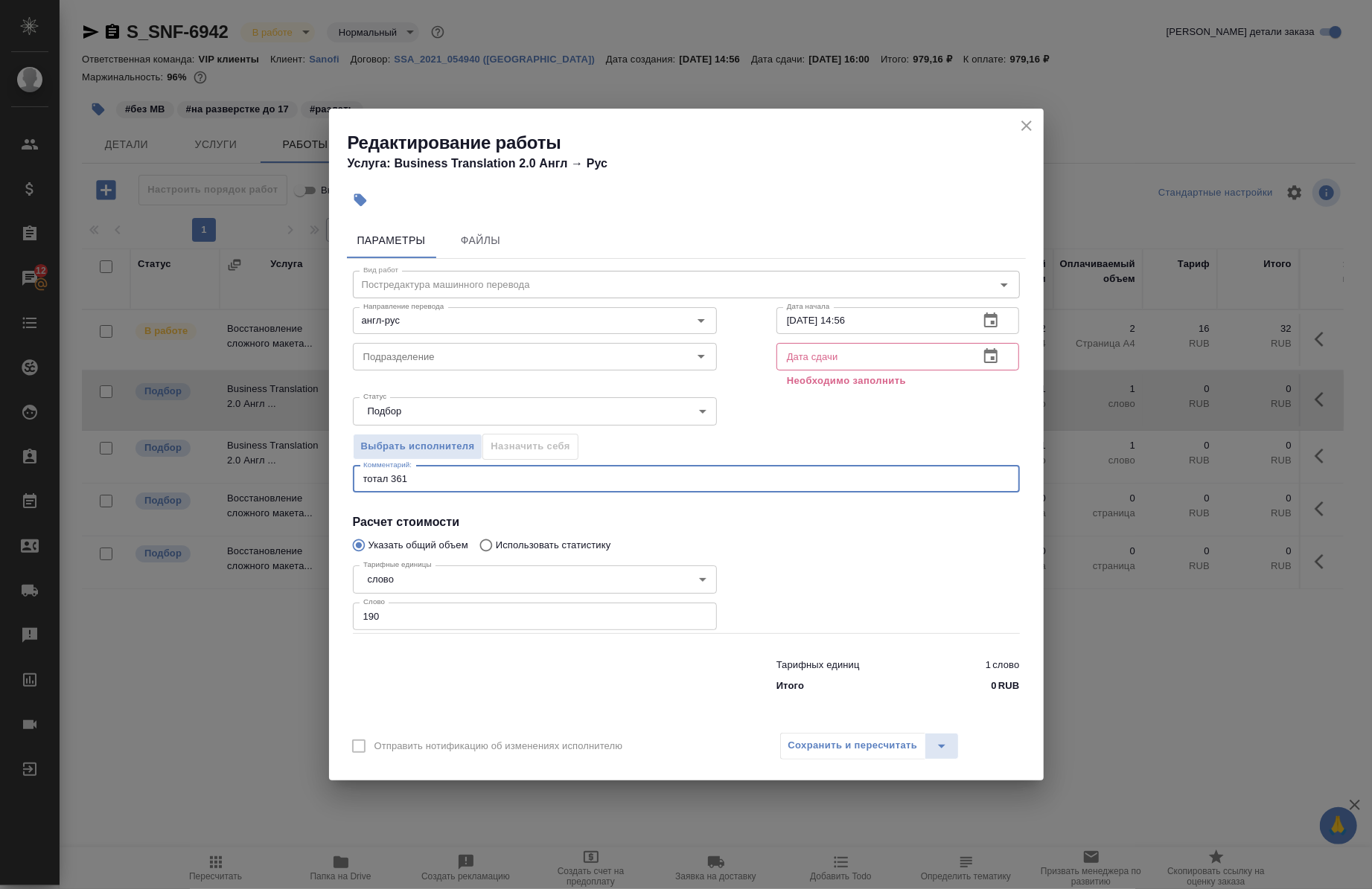
click at [764, 418] on div "Выбрать исполнителя Назначить себя" at bounding box center [686, 444] width 726 height 91
type textarea "тотал до развёрстки 361"
click at [897, 316] on input "06.10.2025 14:56" at bounding box center [872, 321] width 191 height 27
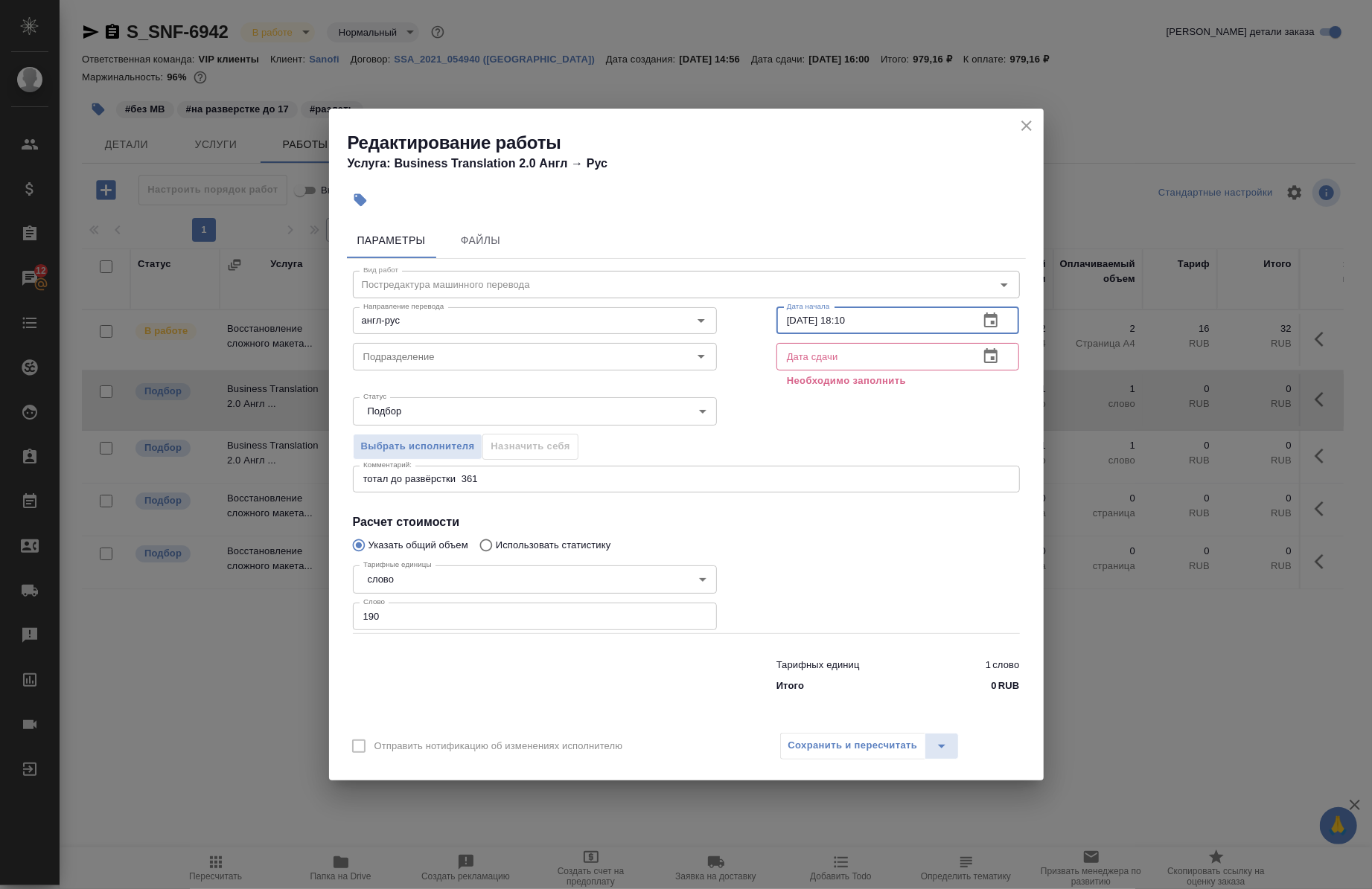
type input "06.10.2025 18:10"
click at [867, 351] on input "text" at bounding box center [872, 357] width 191 height 27
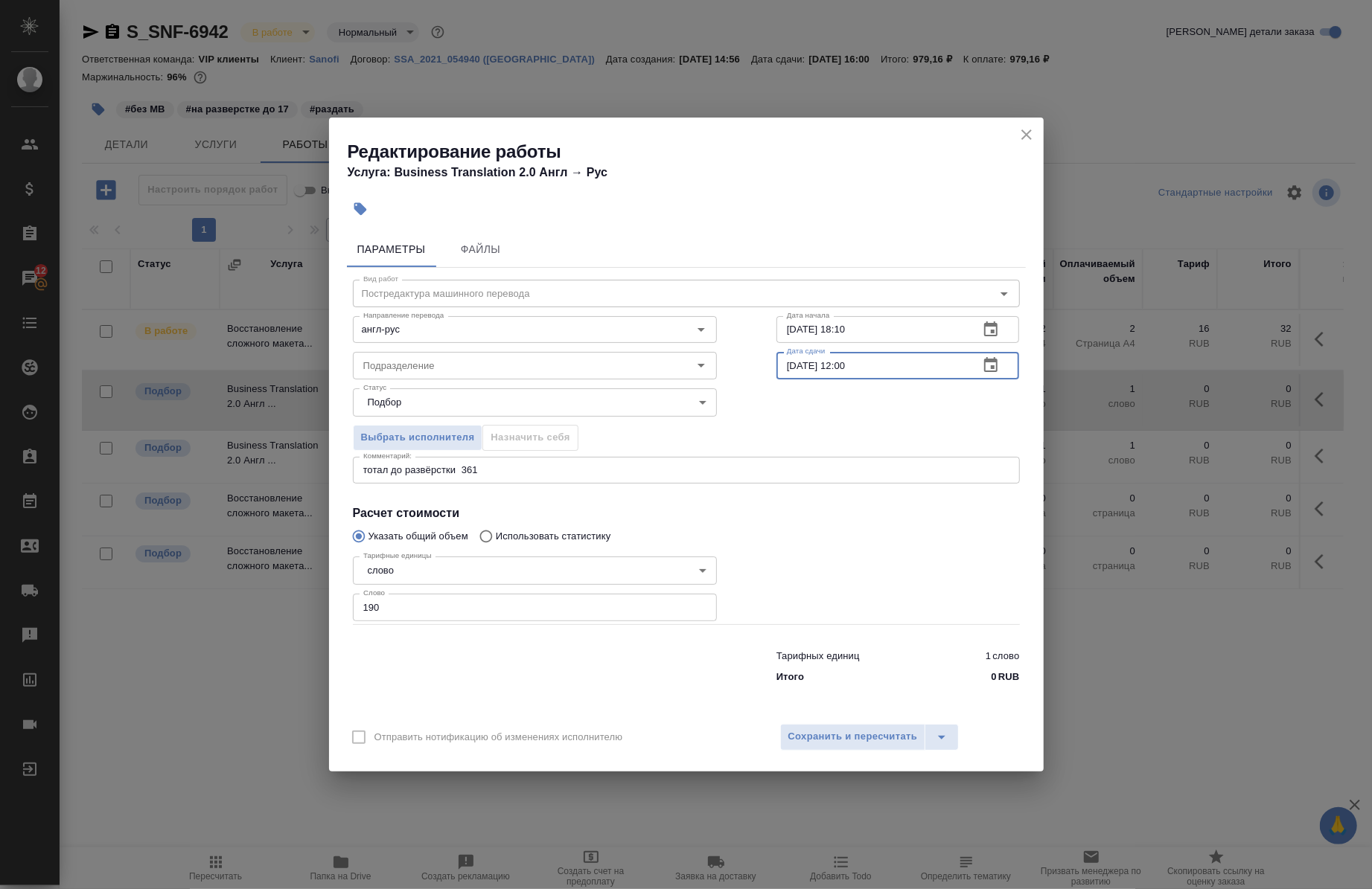
type input "07.10.2025 12:00"
click at [867, 351] on div "Дата сдачи 07.10.2025 12:00 Дата сдачи" at bounding box center [898, 363] width 303 height 95
click at [836, 737] on span "Сохранить и пересчитать" at bounding box center [853, 736] width 129 height 17
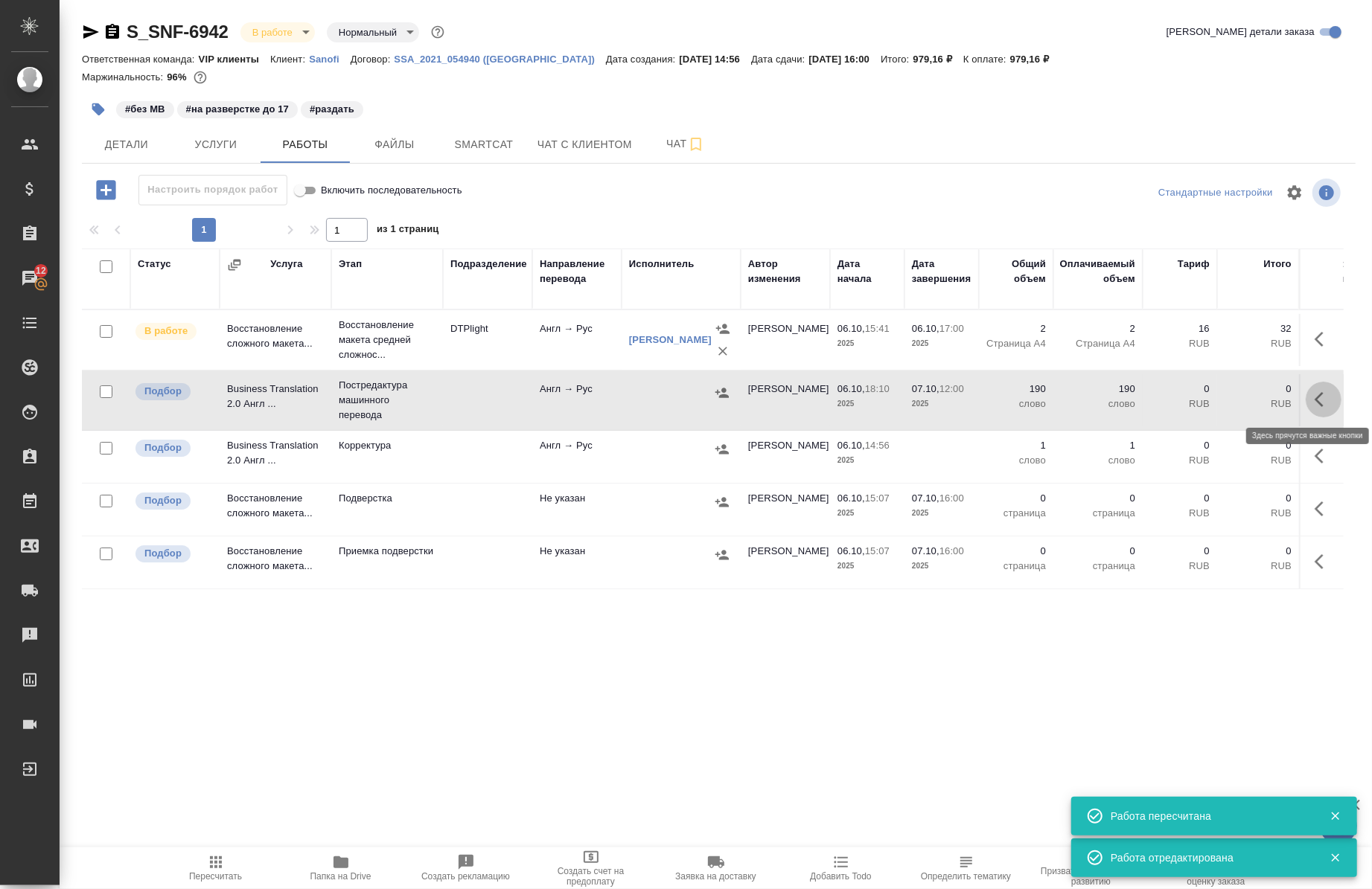
click at [1320, 386] on button "button" at bounding box center [1323, 399] width 36 height 36
click at [1180, 399] on icon "button" at bounding box center [1189, 399] width 18 height 18
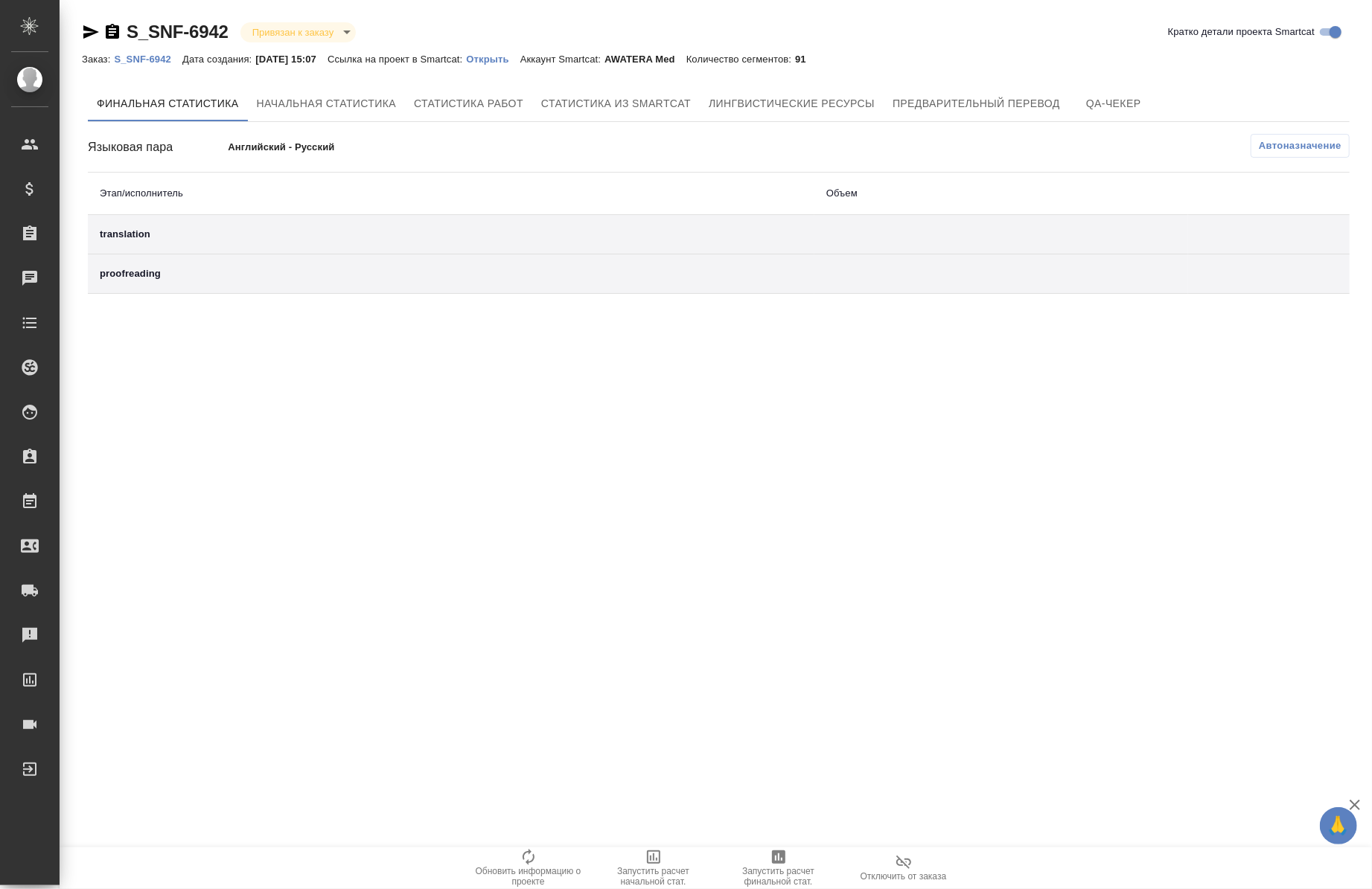
click at [510, 55] on p "Открыть" at bounding box center [492, 59] width 54 height 11
